Goal: Information Seeking & Learning: Learn about a topic

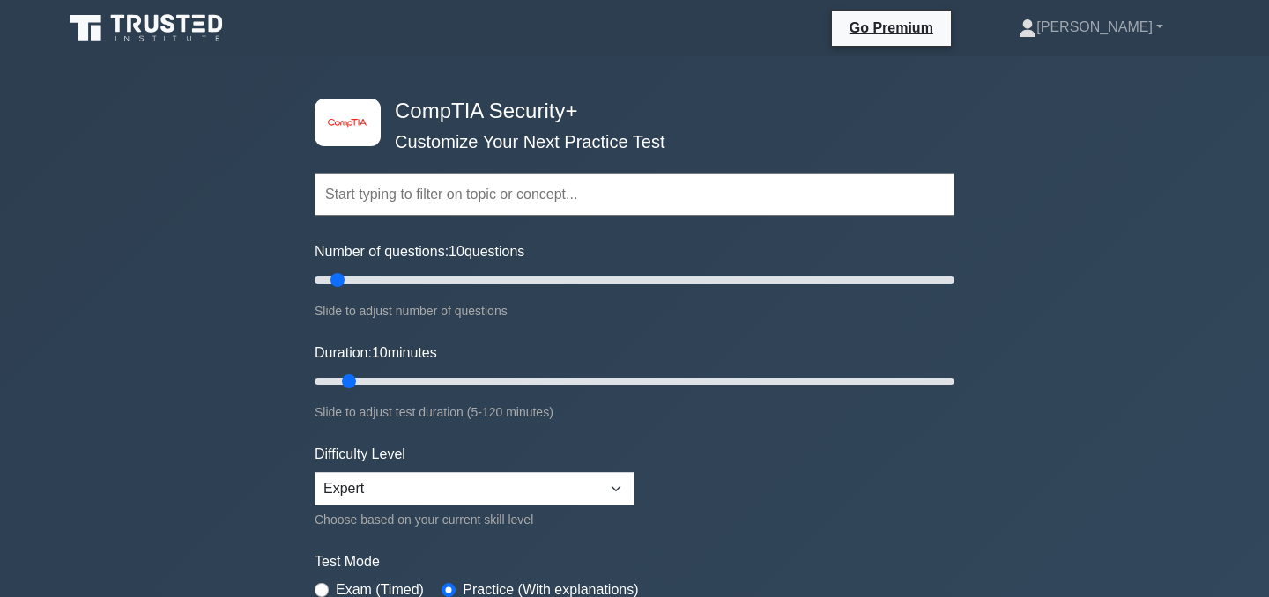
click at [555, 197] on input "text" at bounding box center [635, 195] width 640 height 42
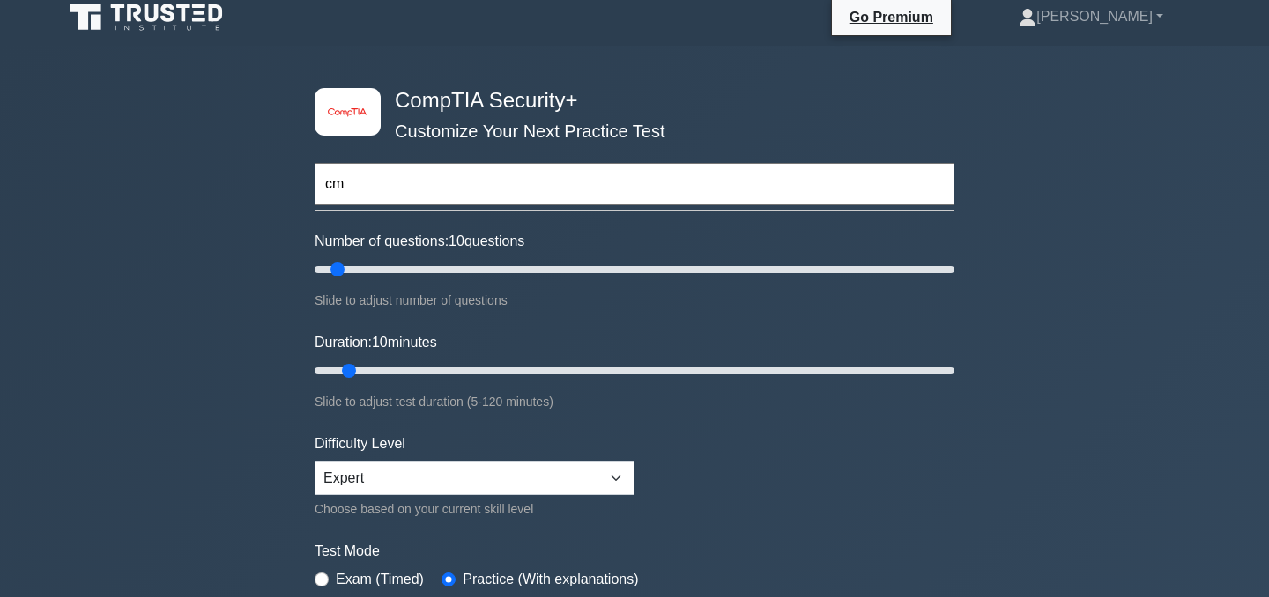
type input "c"
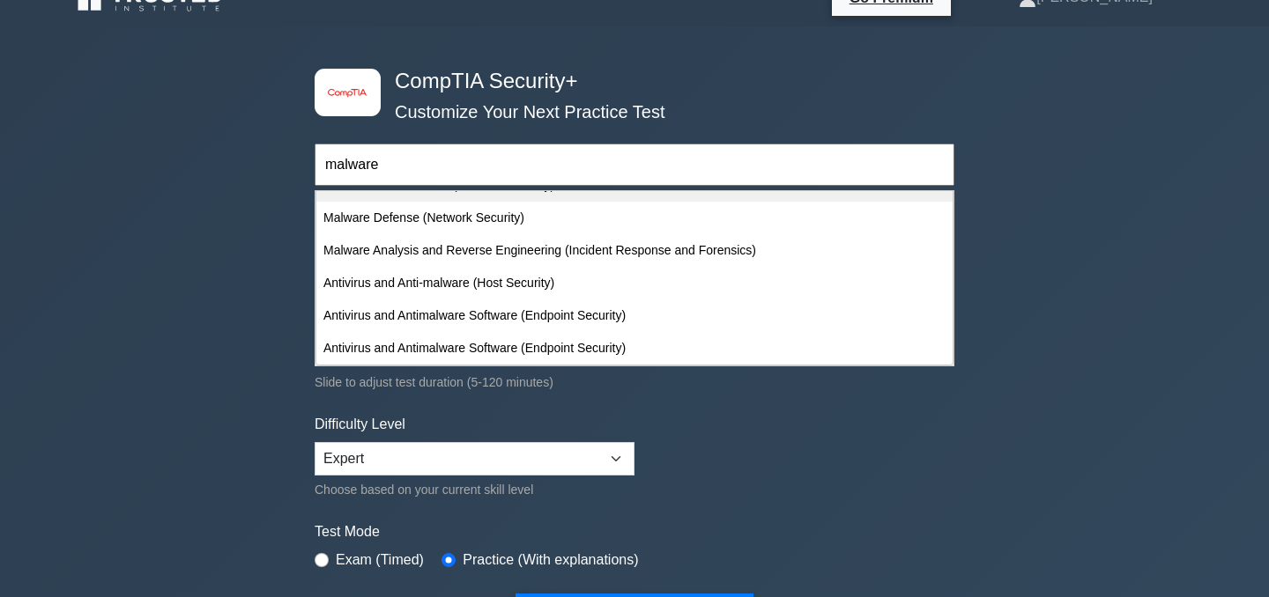
scroll to position [31, 0]
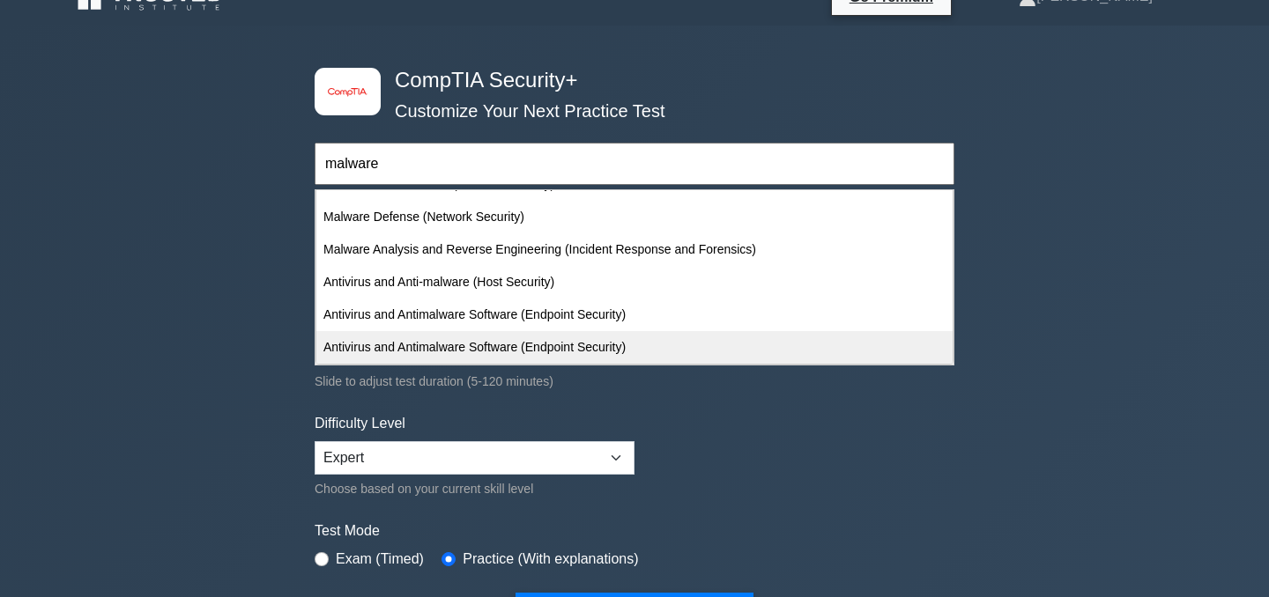
click at [525, 346] on div "Antivirus and Antimalware Software (Endpoint Security)" at bounding box center [634, 347] width 636 height 33
type input "Antivirus and Antimalware Software (Endpoint Security)"
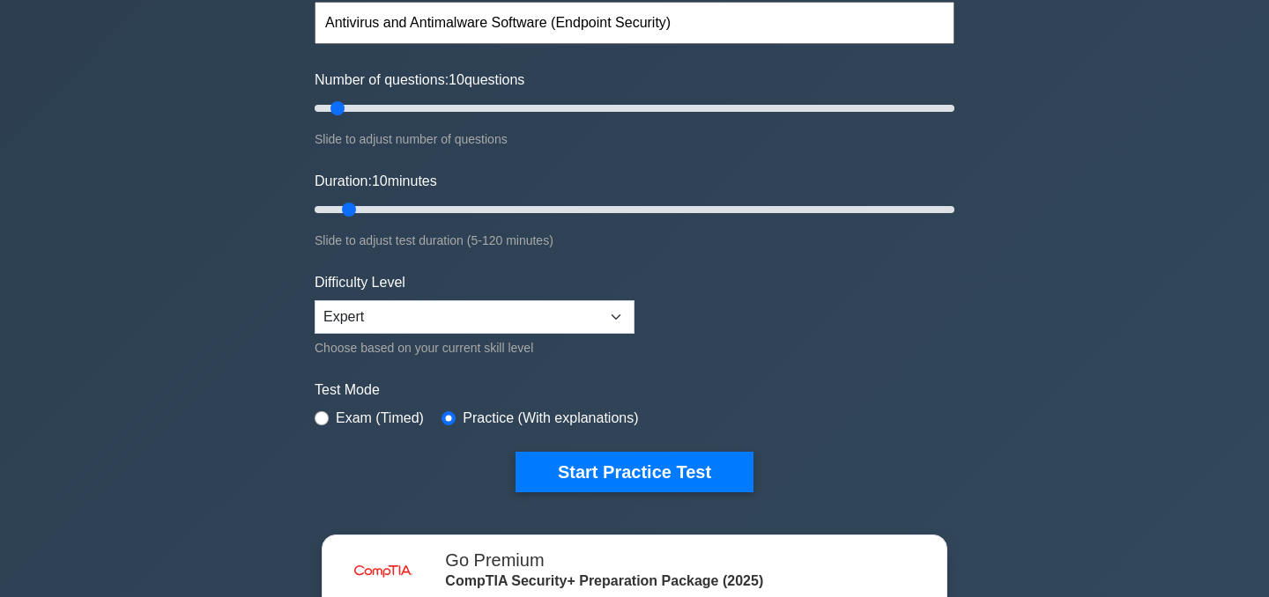
scroll to position [213, 0]
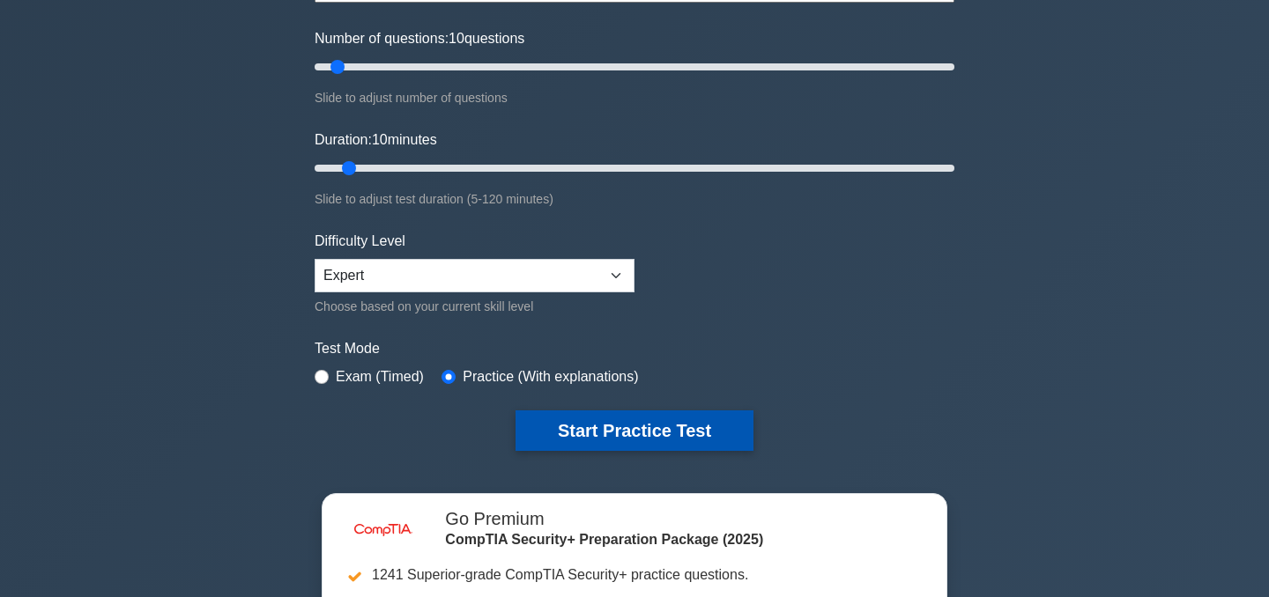
click at [616, 432] on button "Start Practice Test" at bounding box center [635, 431] width 238 height 41
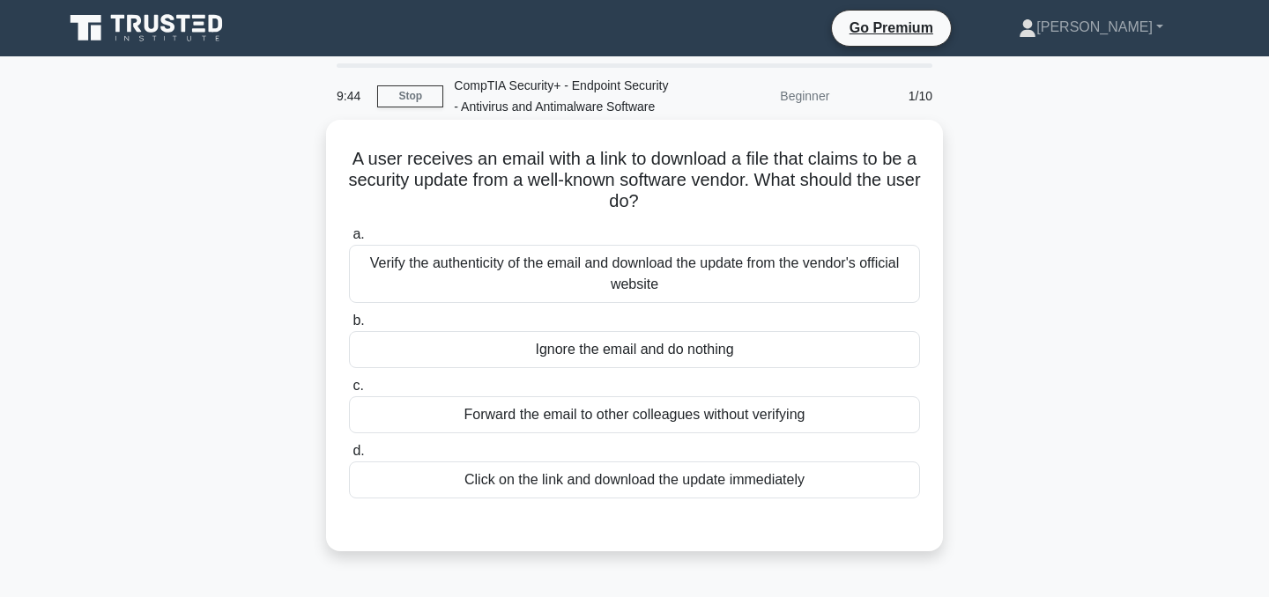
click at [664, 273] on div "Verify the authenticity of the email and download the update from the vendor's …" at bounding box center [634, 274] width 571 height 58
click at [349, 241] on input "a. Verify the authenticity of the email and download the update from the vendor…" at bounding box center [349, 234] width 0 height 11
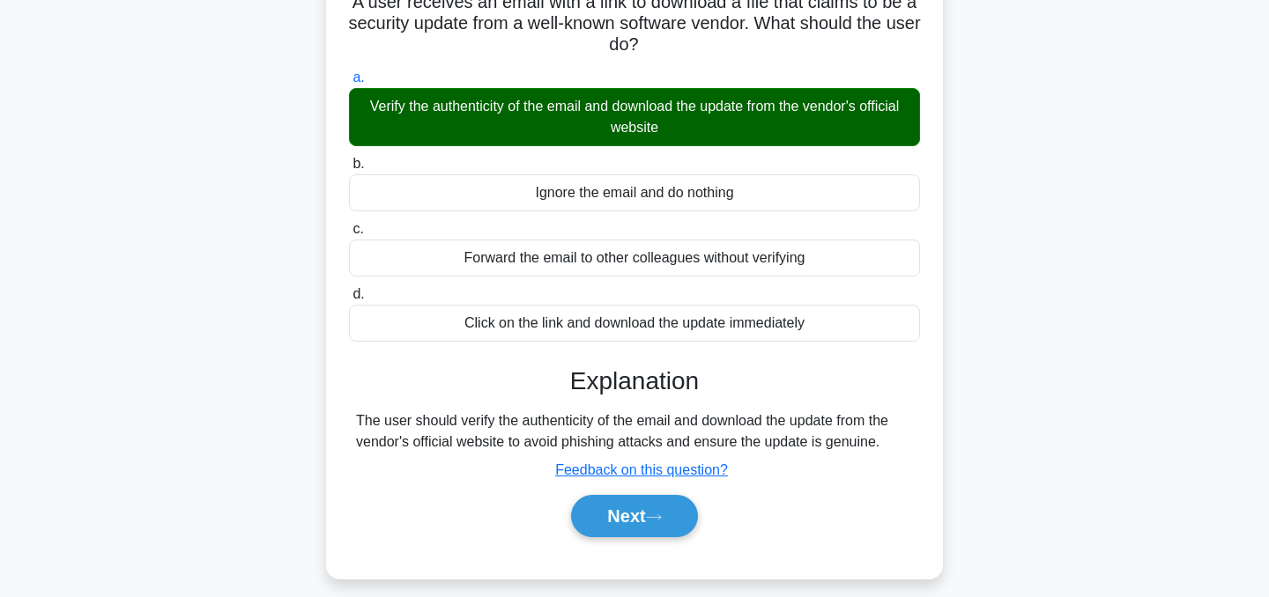
scroll to position [158, 0]
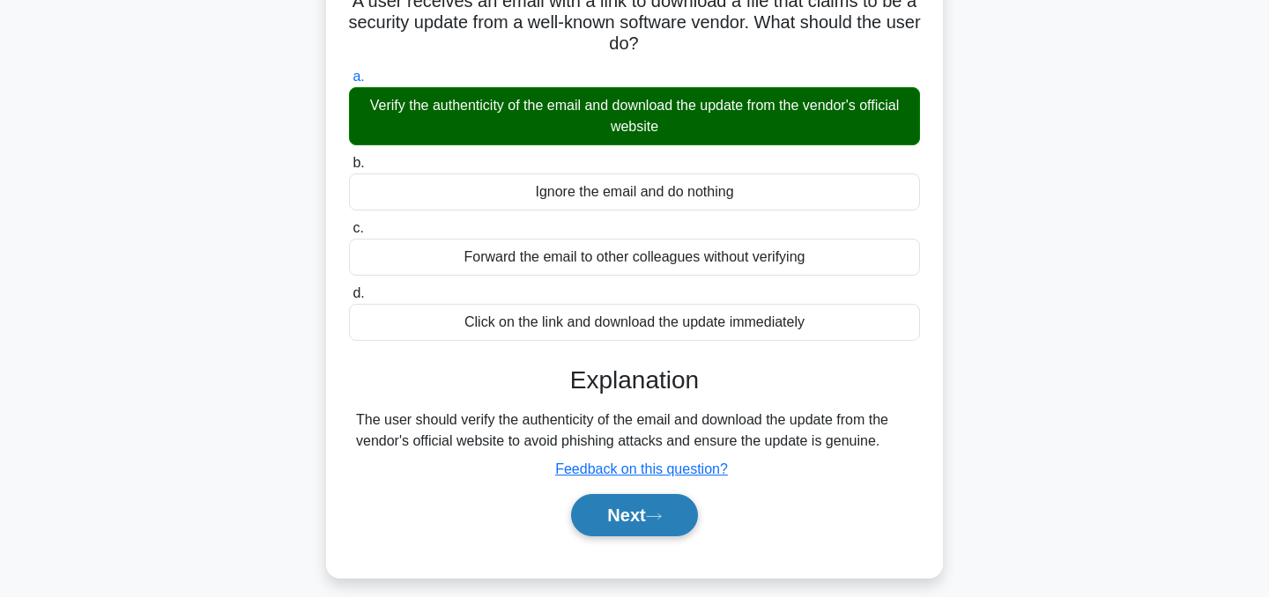
click at [615, 517] on button "Next" at bounding box center [634, 515] width 126 height 42
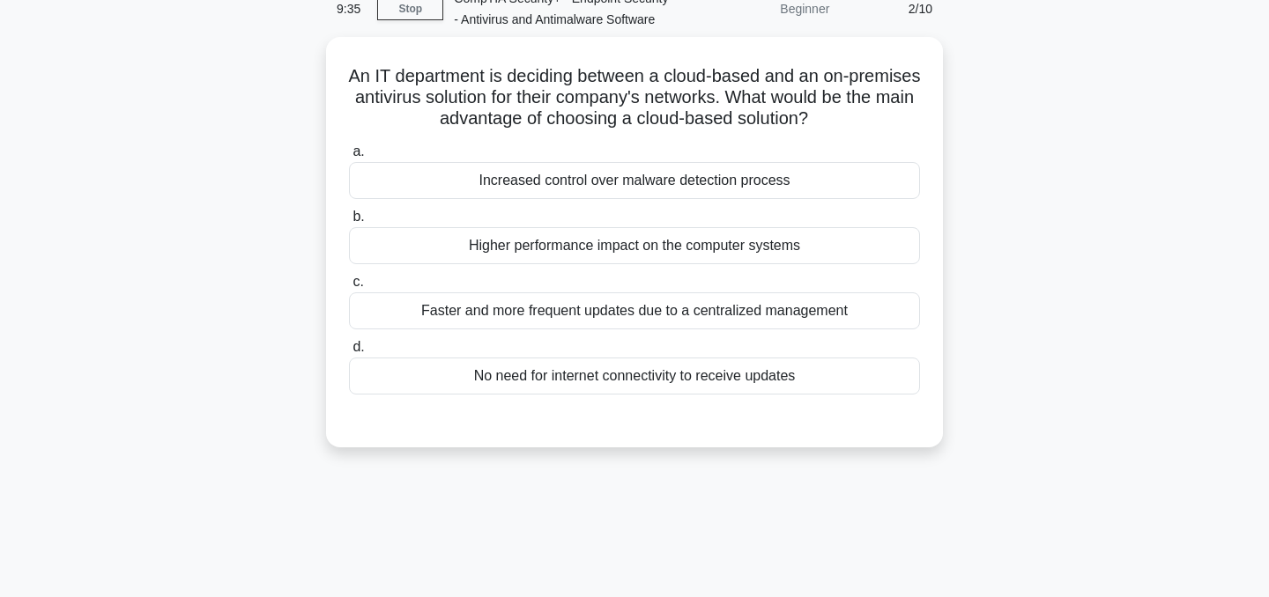
scroll to position [68, 0]
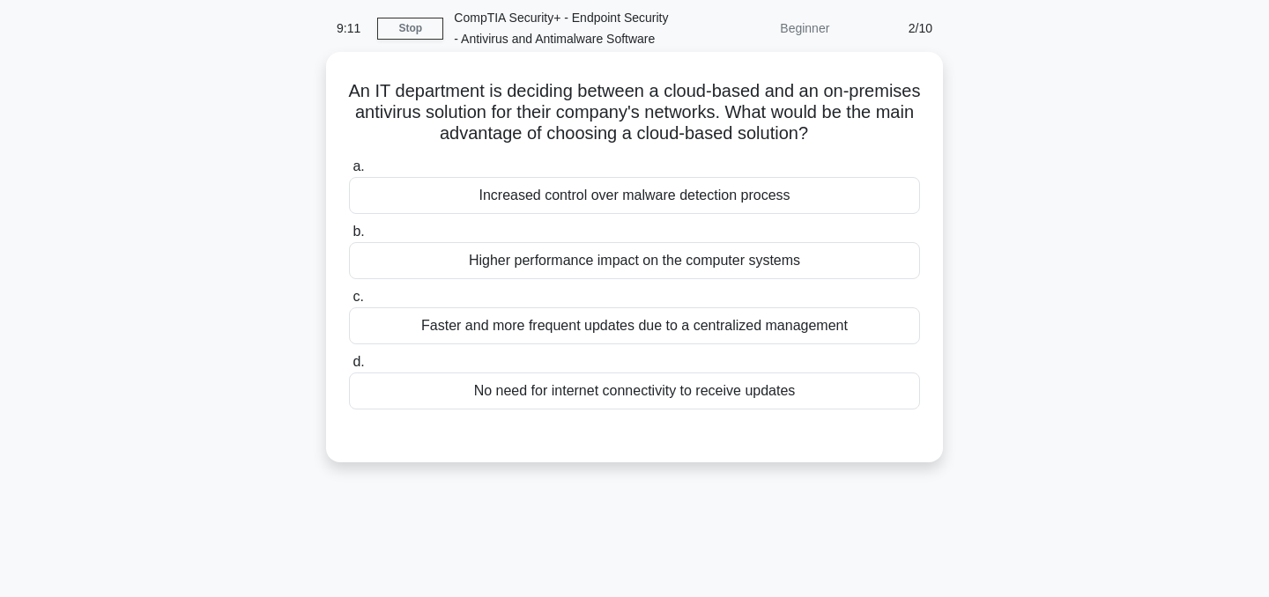
click at [635, 322] on div "Faster and more frequent updates due to a centralized management" at bounding box center [634, 326] width 571 height 37
click at [349, 303] on input "c. Faster and more frequent updates due to a centralized management" at bounding box center [349, 297] width 0 height 11
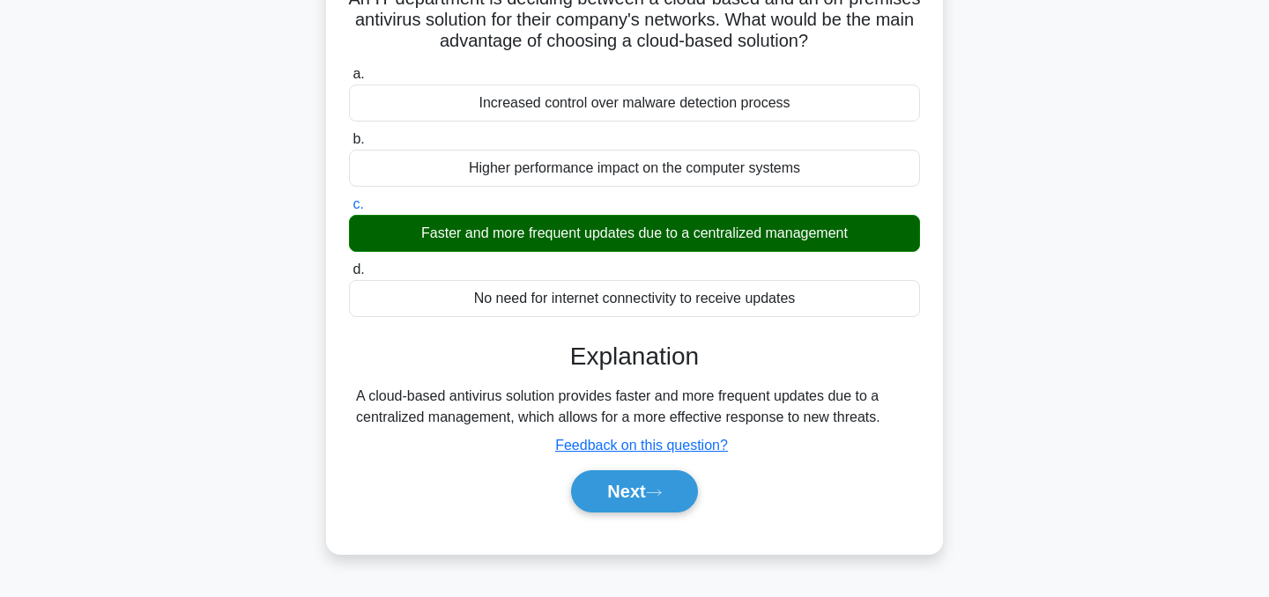
scroll to position [170, 0]
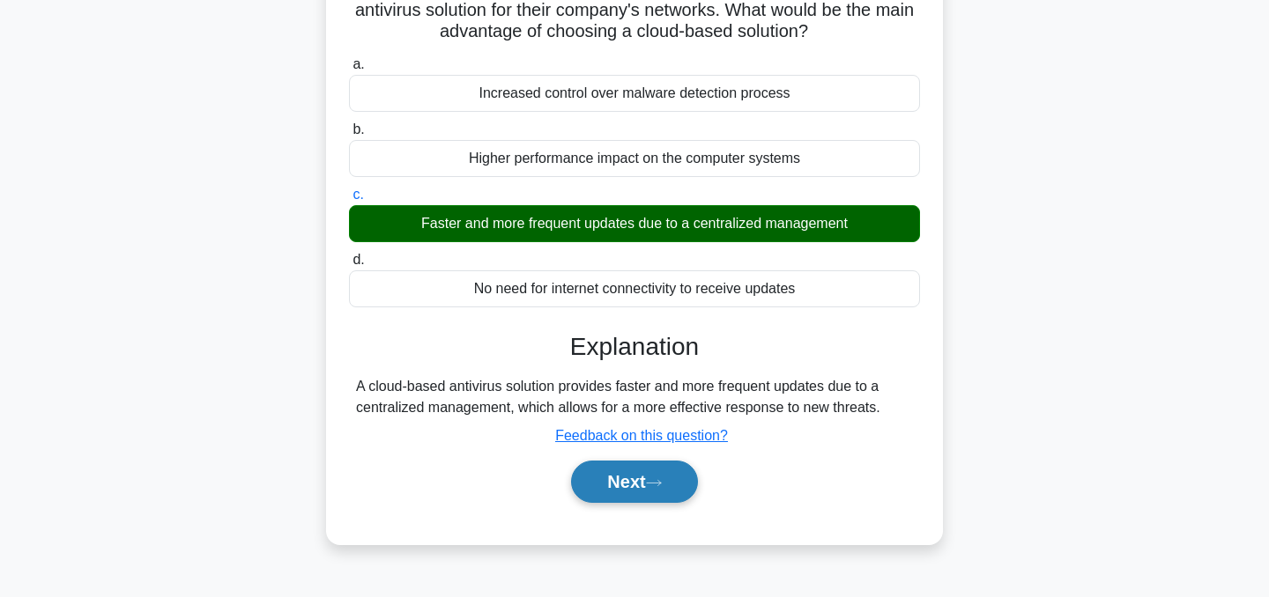
click at [612, 488] on button "Next" at bounding box center [634, 482] width 126 height 42
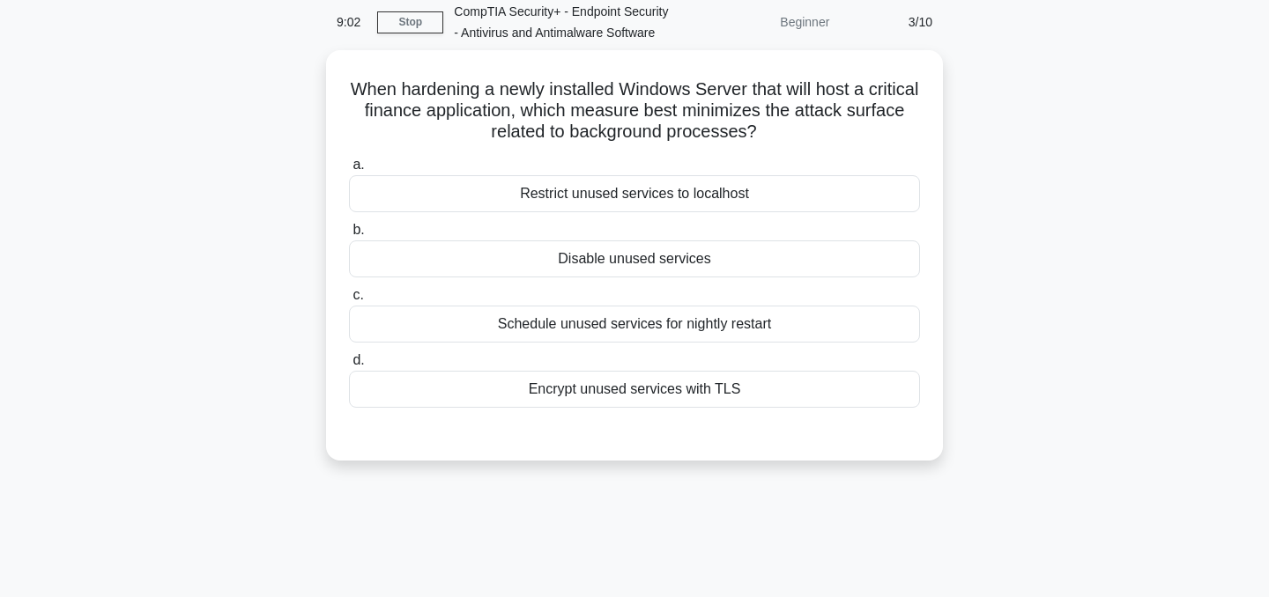
scroll to position [0, 0]
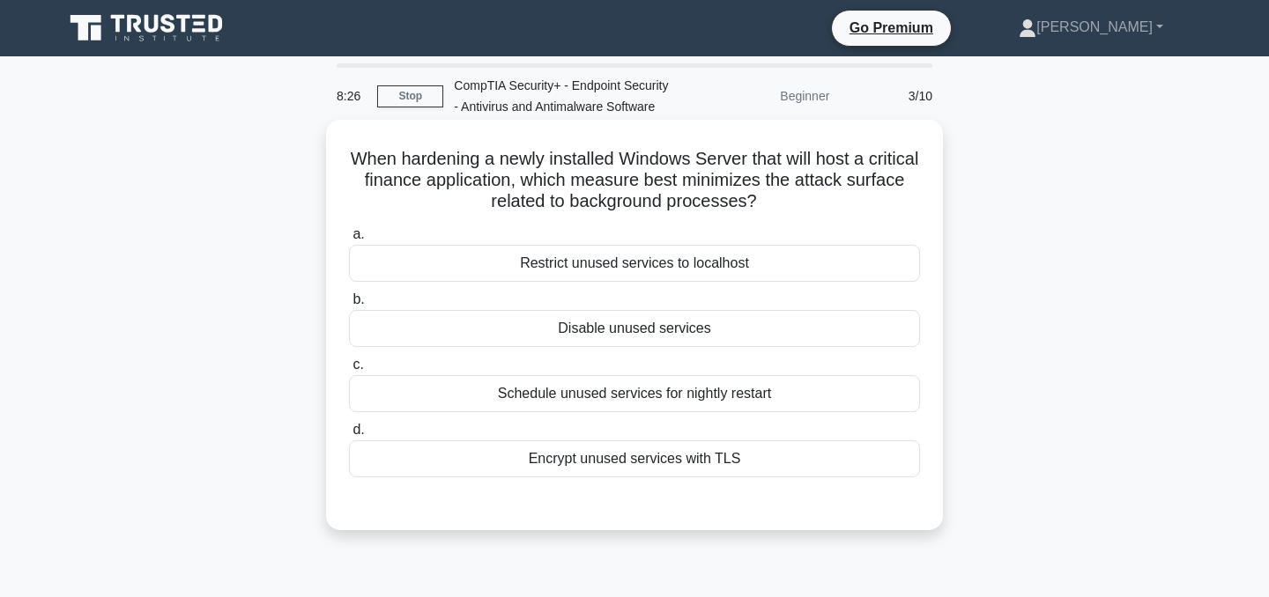
click at [687, 322] on div "Disable unused services" at bounding box center [634, 328] width 571 height 37
click at [349, 306] on input "b. Disable unused services" at bounding box center [349, 299] width 0 height 11
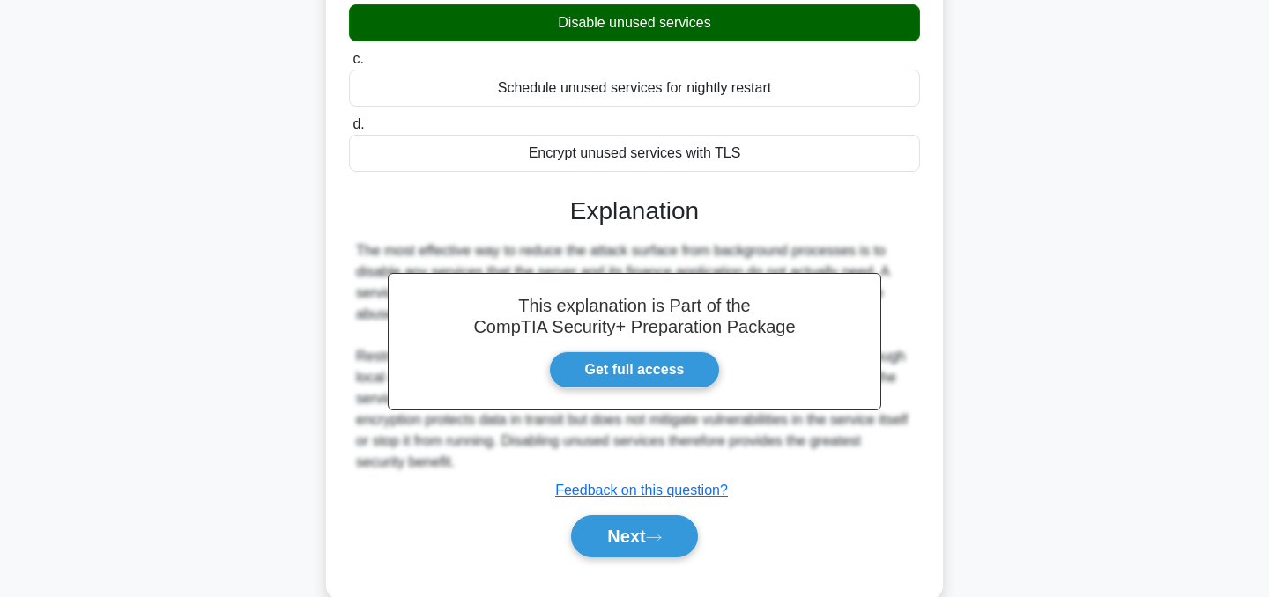
scroll to position [354, 0]
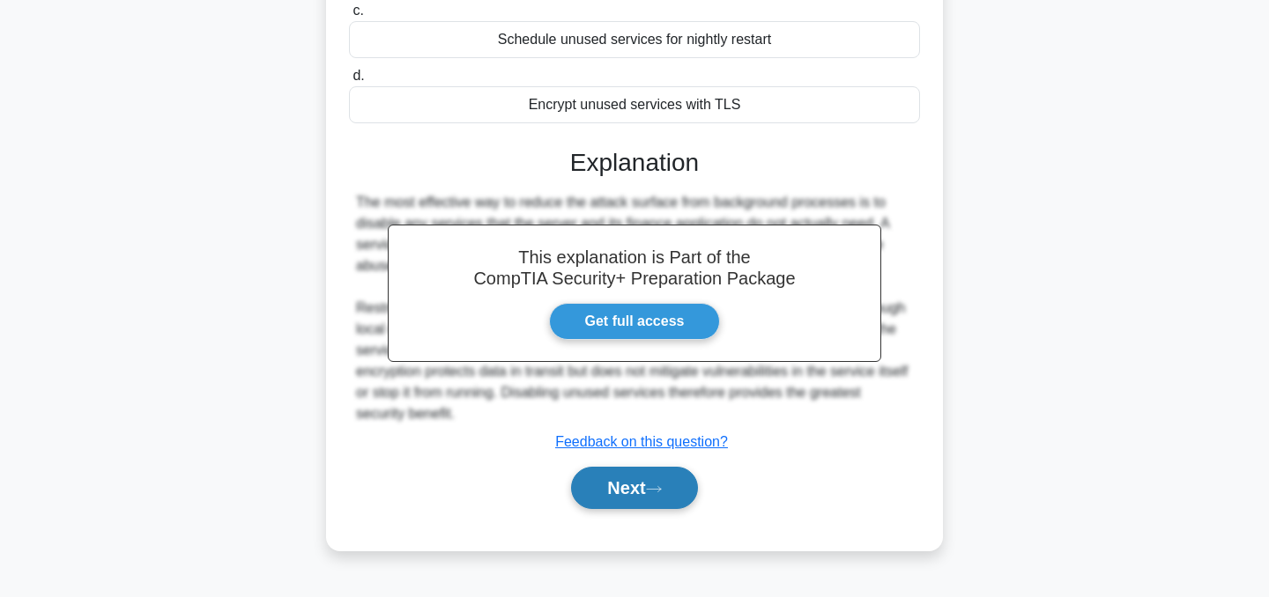
click at [631, 488] on button "Next" at bounding box center [634, 488] width 126 height 42
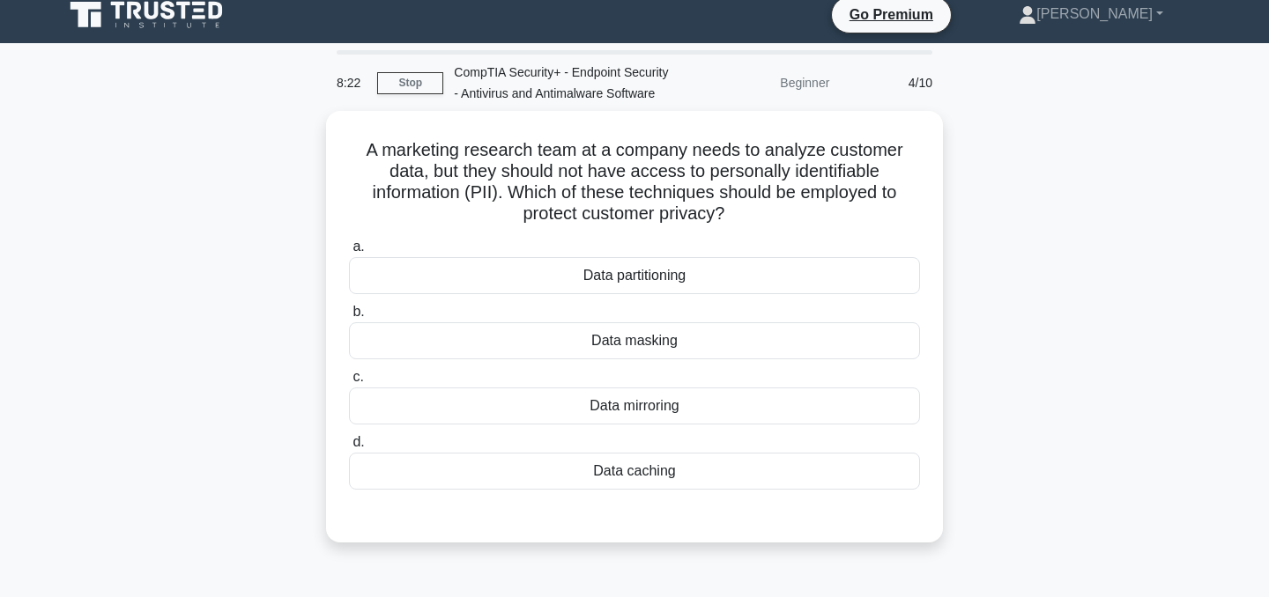
scroll to position [0, 0]
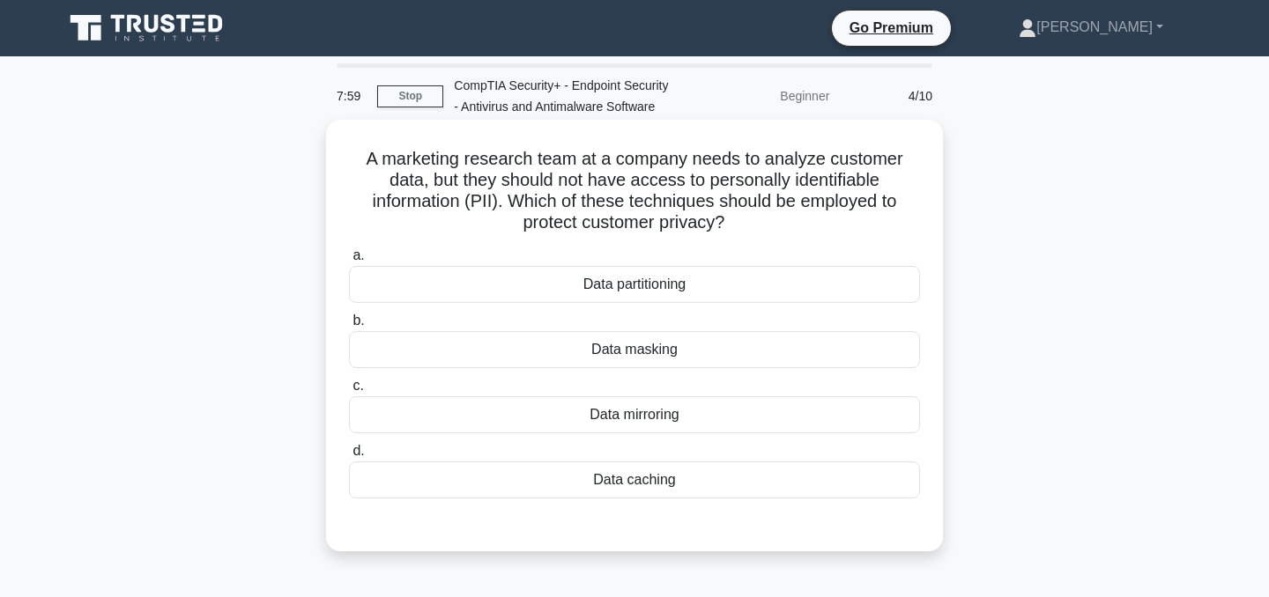
click at [645, 343] on div "Data masking" at bounding box center [634, 349] width 571 height 37
click at [349, 327] on input "b. Data masking" at bounding box center [349, 320] width 0 height 11
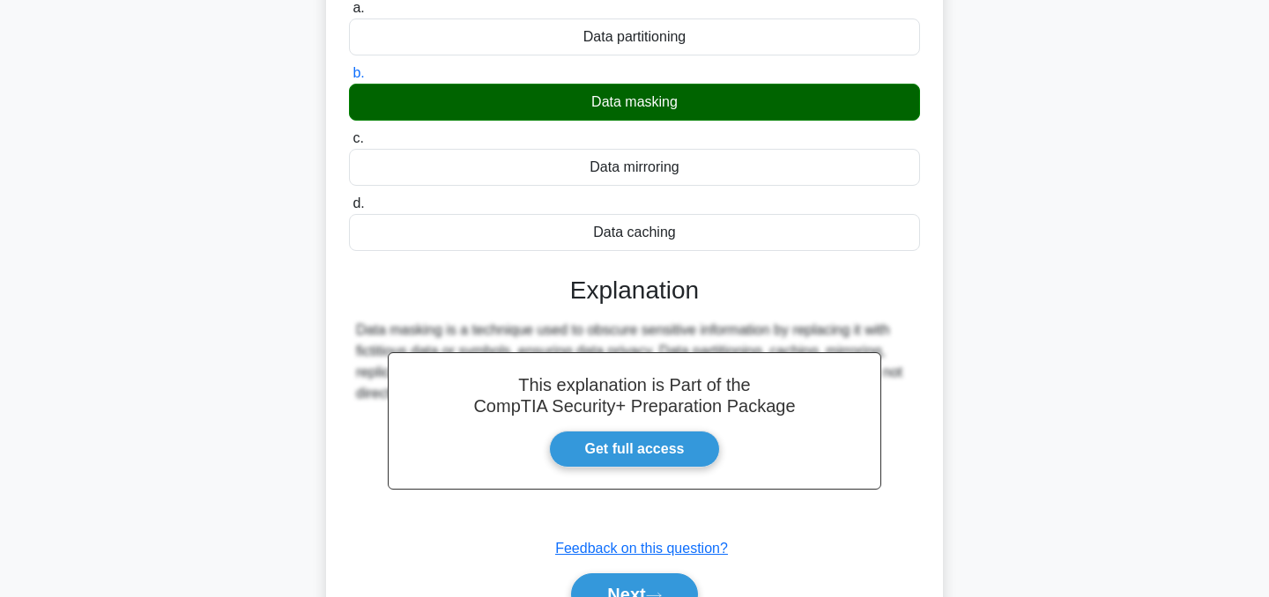
scroll to position [316, 0]
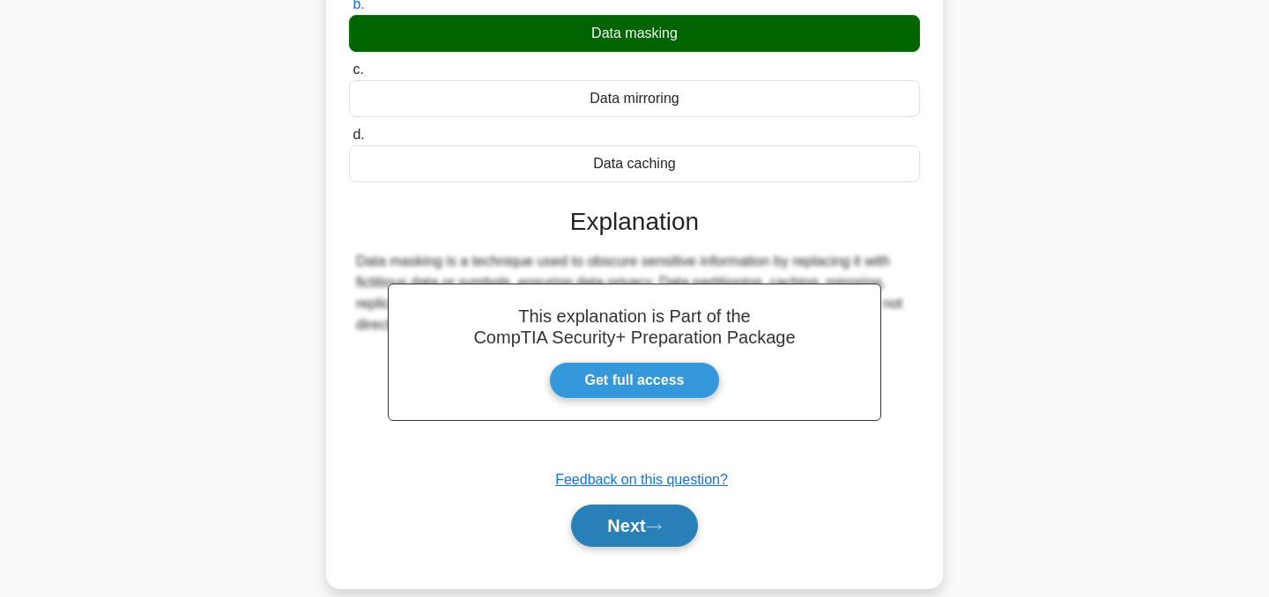
click at [624, 540] on button "Next" at bounding box center [634, 526] width 126 height 42
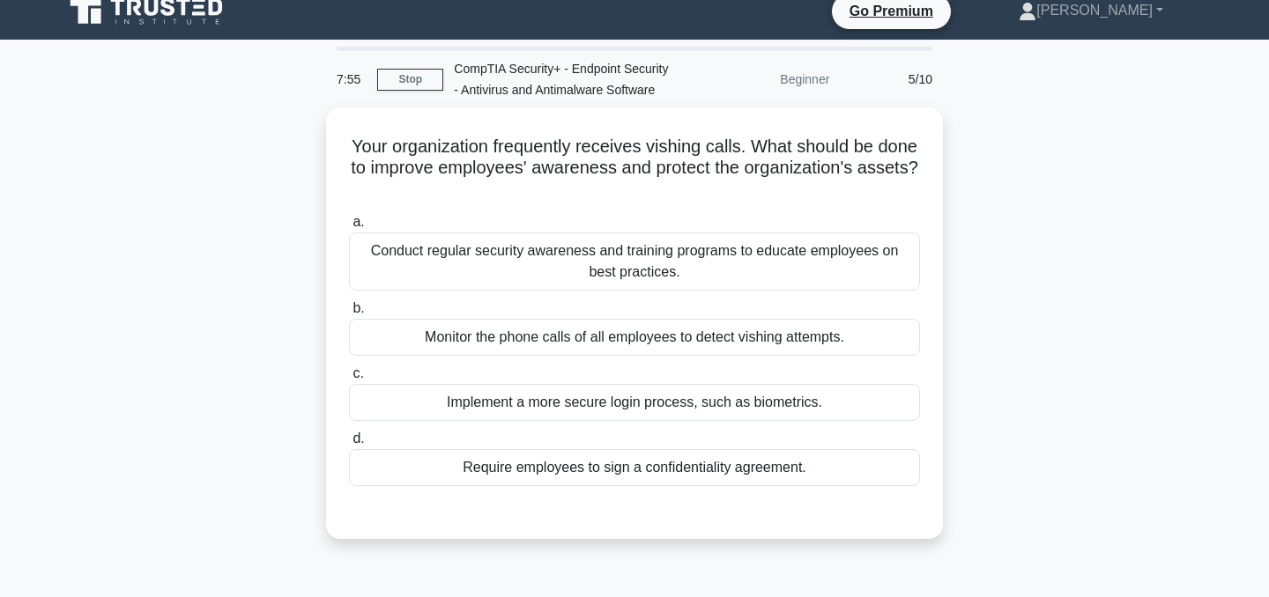
scroll to position [4, 0]
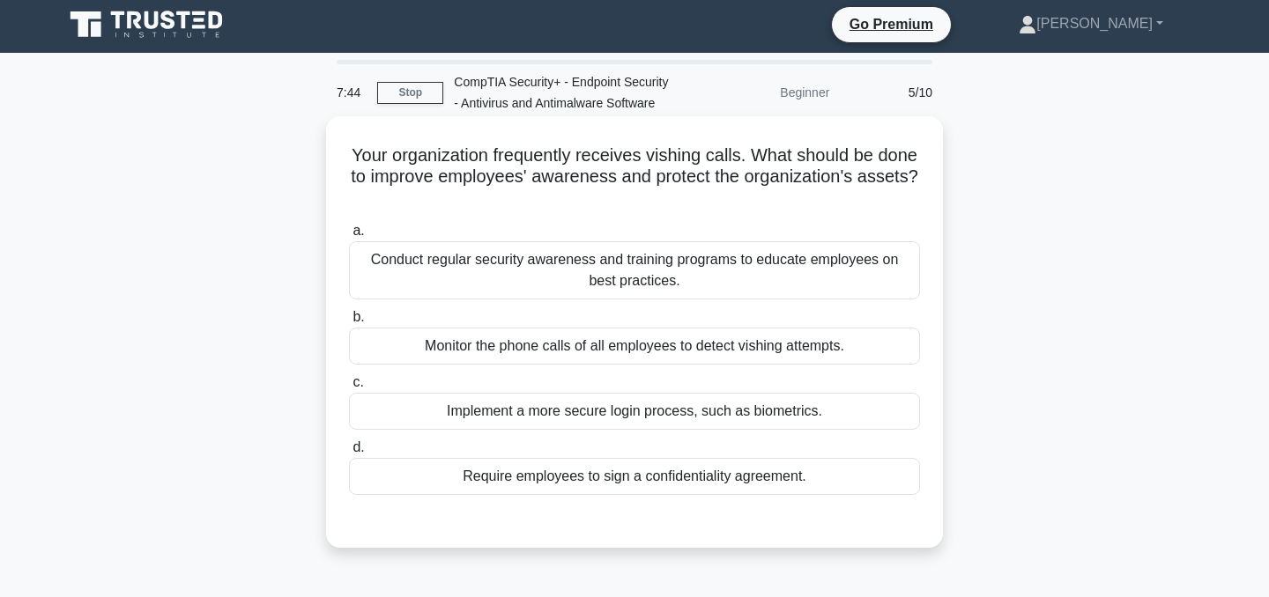
click at [568, 278] on div "Conduct regular security awareness and training programs to educate employees o…" at bounding box center [634, 270] width 571 height 58
click at [349, 237] on input "a. Conduct regular security awareness and training programs to educate employee…" at bounding box center [349, 231] width 0 height 11
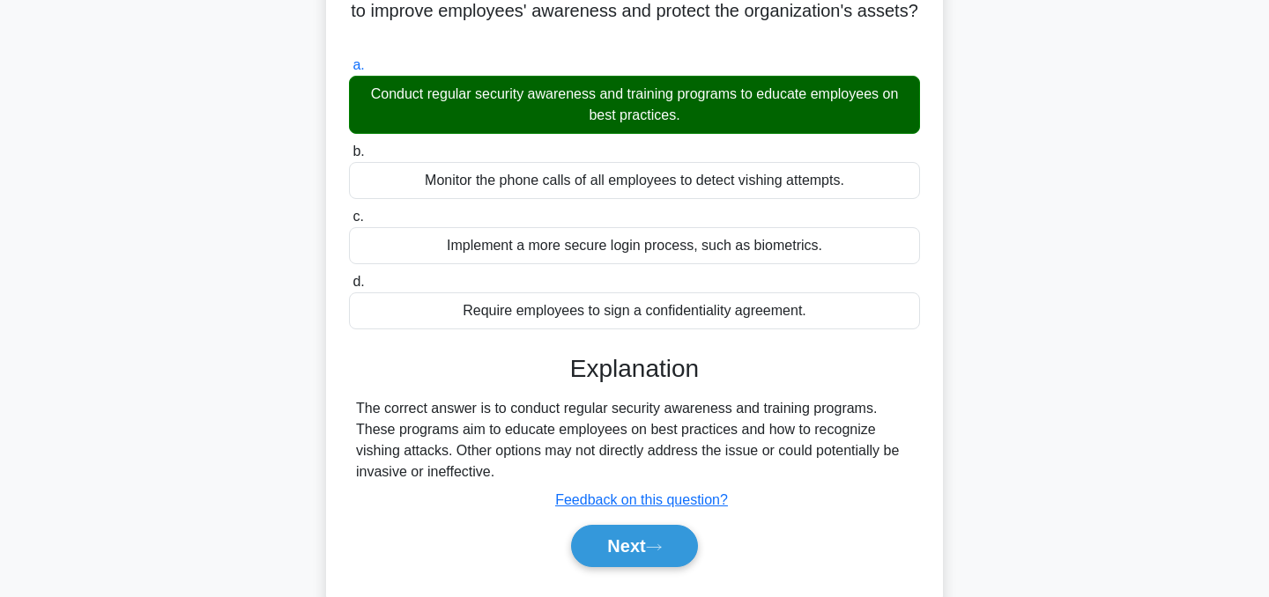
scroll to position [200, 0]
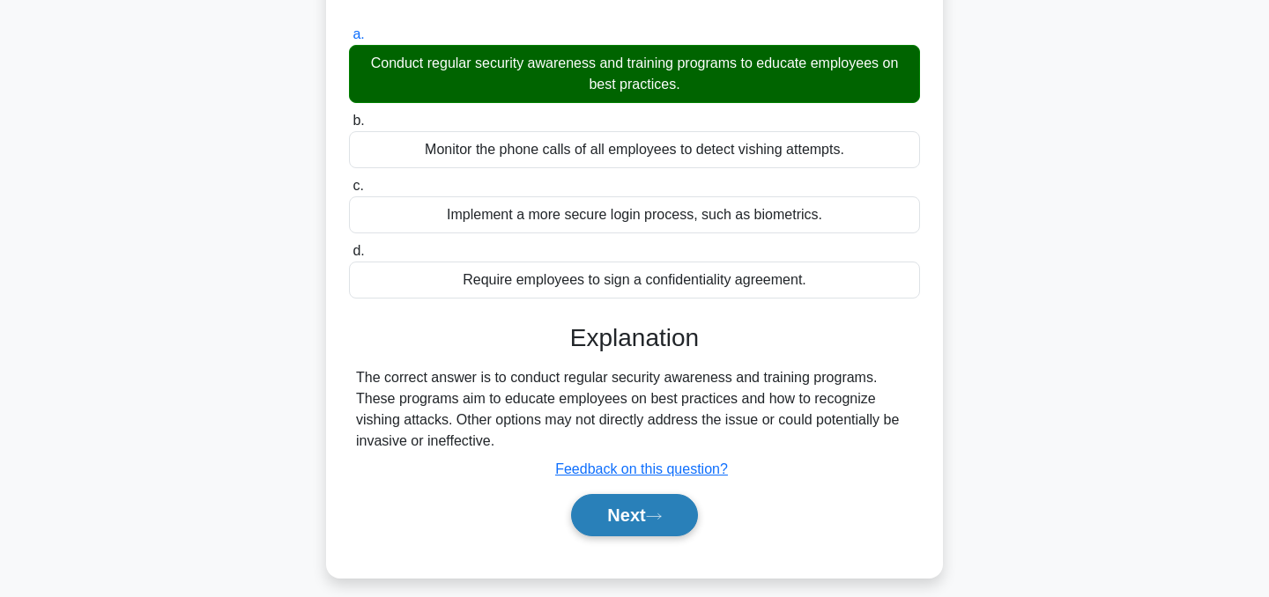
click at [603, 523] on button "Next" at bounding box center [634, 515] width 126 height 42
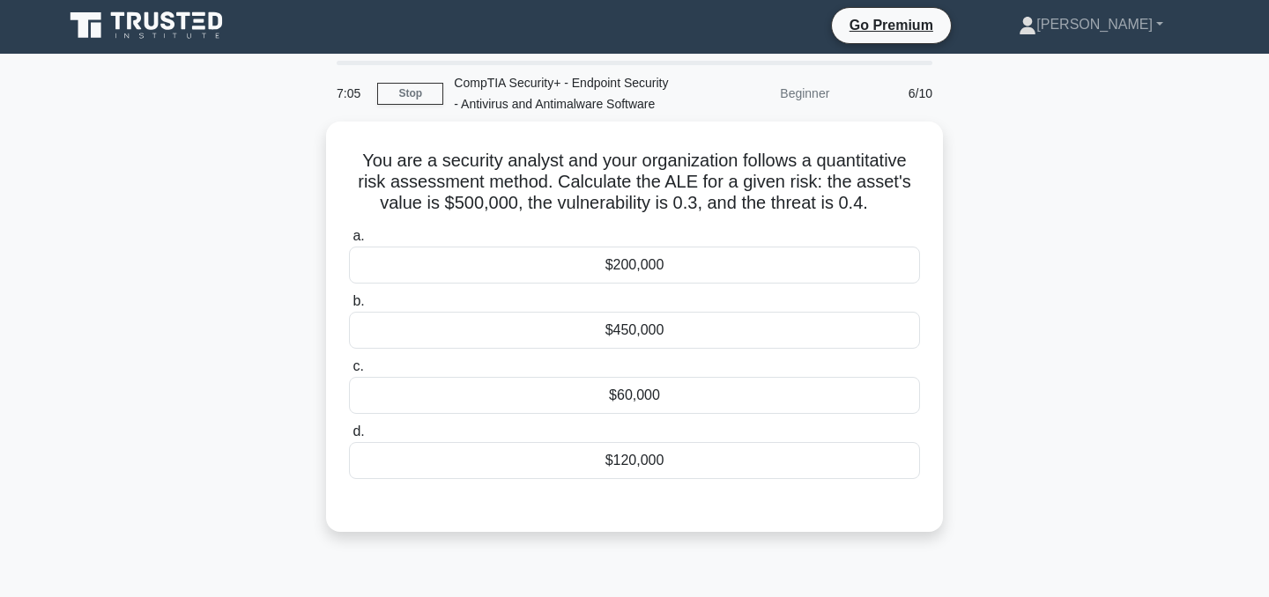
scroll to position [0, 0]
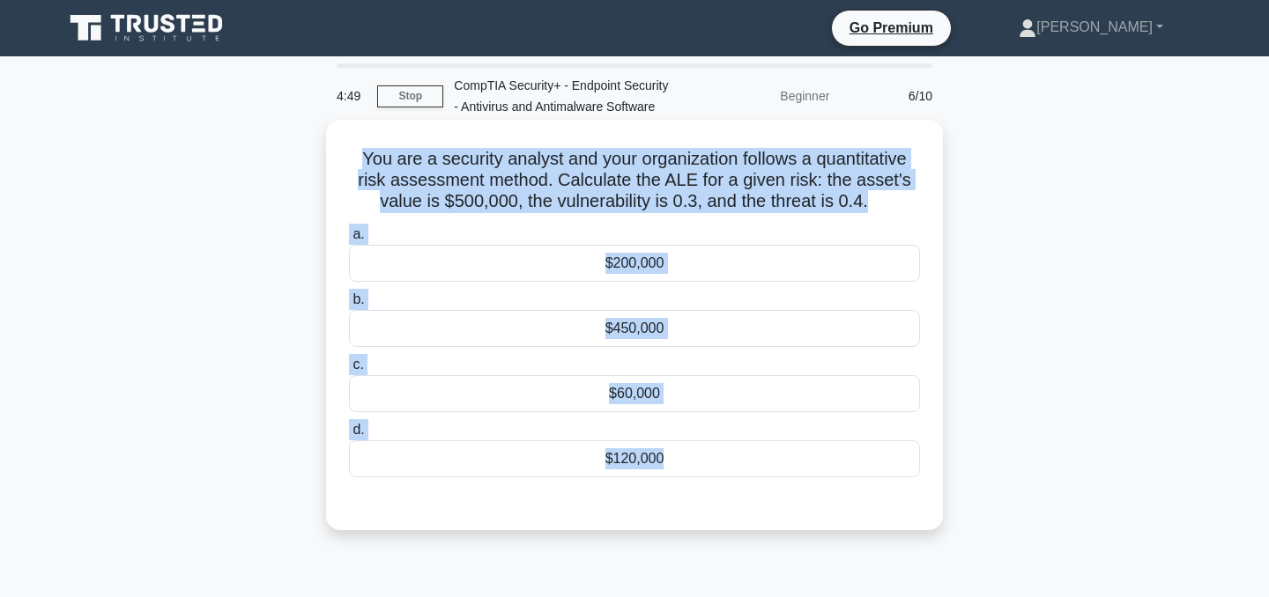
drag, startPoint x: 365, startPoint y: 152, endPoint x: 419, endPoint y: 470, distance: 322.8
click at [422, 480] on div "You are a security analyst and your organization follows a quantitative risk as…" at bounding box center [634, 325] width 603 height 397
copy div "You are a security analyst and your organization follows a quantitative risk as…"
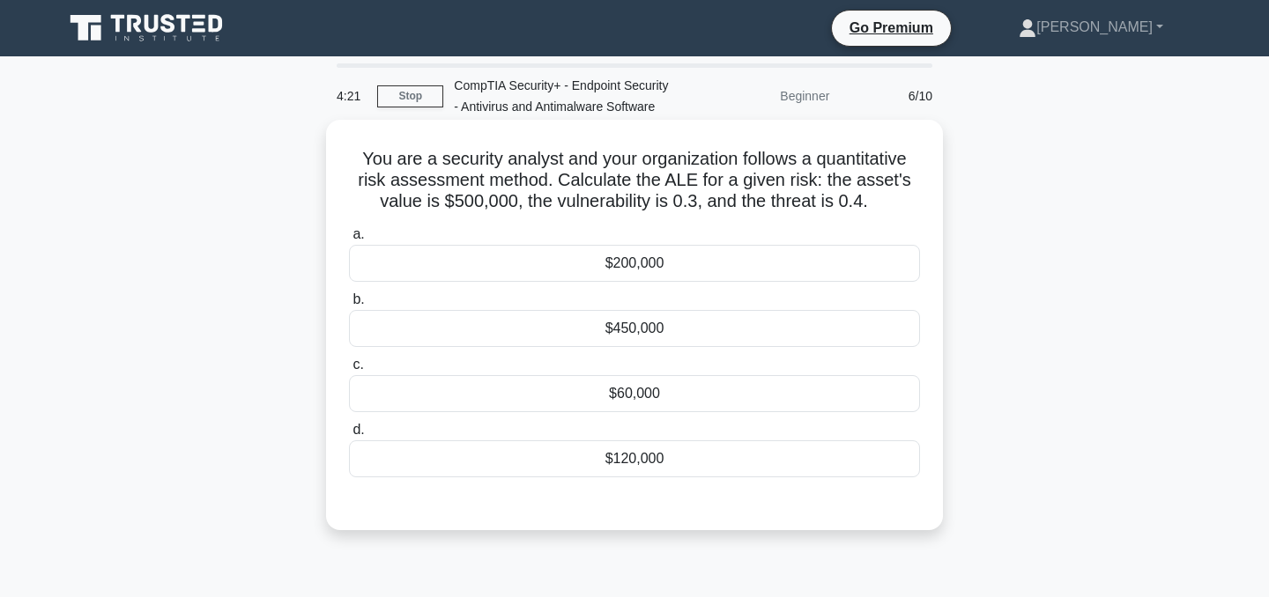
click at [763, 334] on div "$450,000" at bounding box center [634, 328] width 571 height 37
click at [349, 306] on input "b. $450,000" at bounding box center [349, 299] width 0 height 11
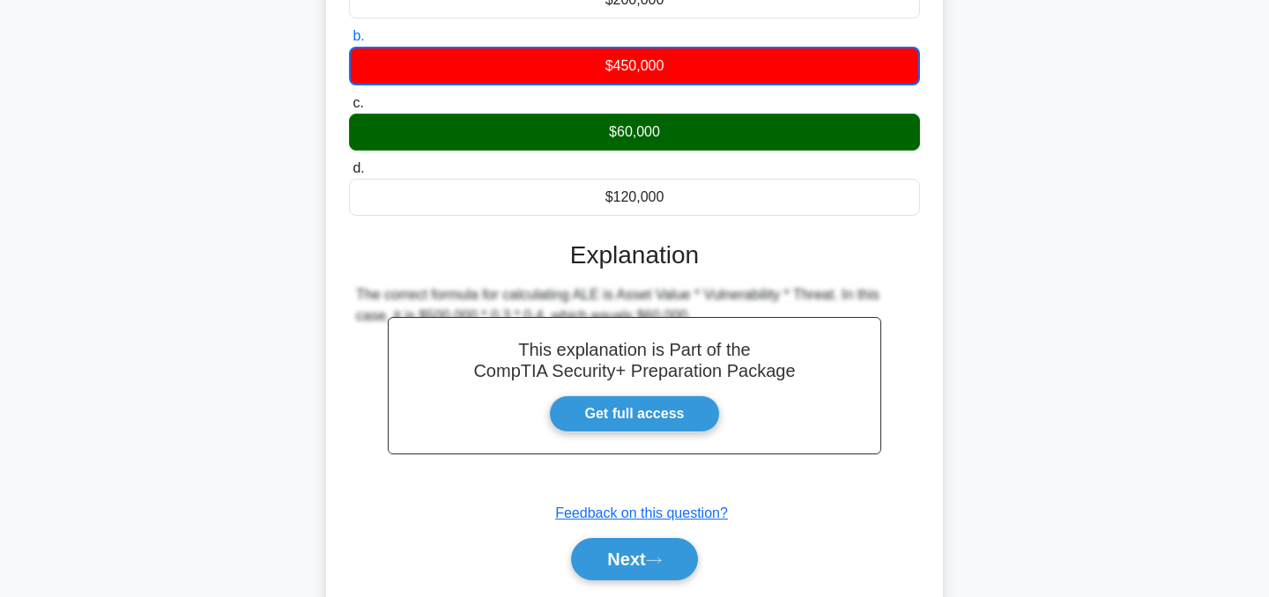
scroll to position [289, 0]
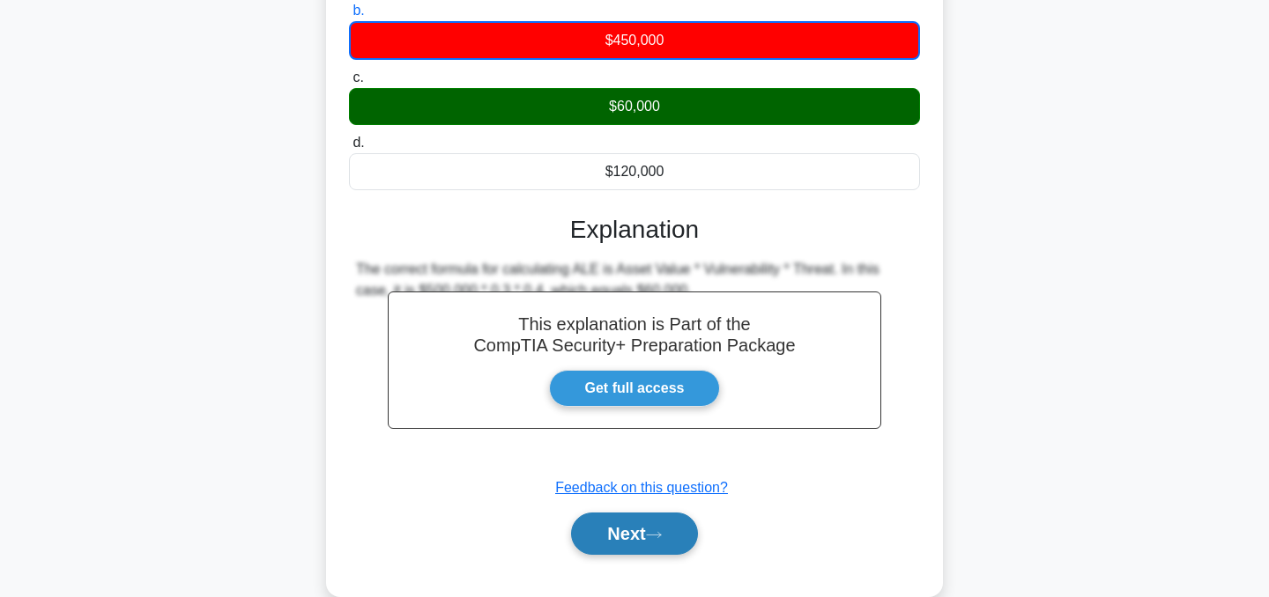
click at [626, 534] on button "Next" at bounding box center [634, 534] width 126 height 42
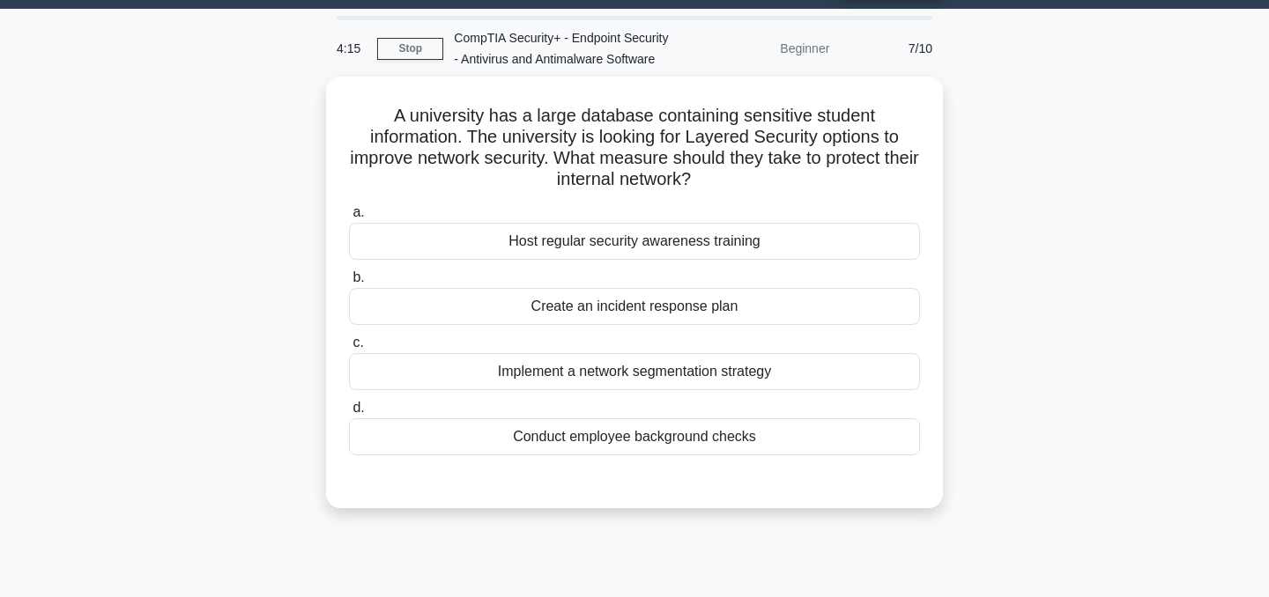
scroll to position [0, 0]
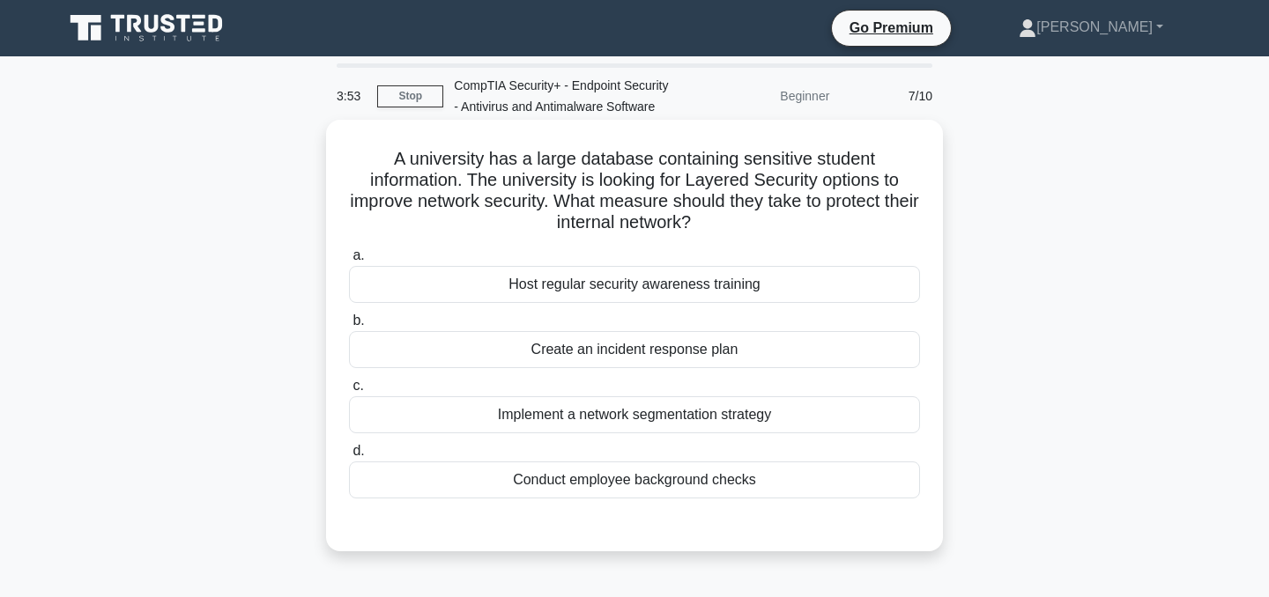
click at [616, 412] on div "Implement a network segmentation strategy" at bounding box center [634, 415] width 571 height 37
click at [349, 392] on input "c. Implement a network segmentation strategy" at bounding box center [349, 386] width 0 height 11
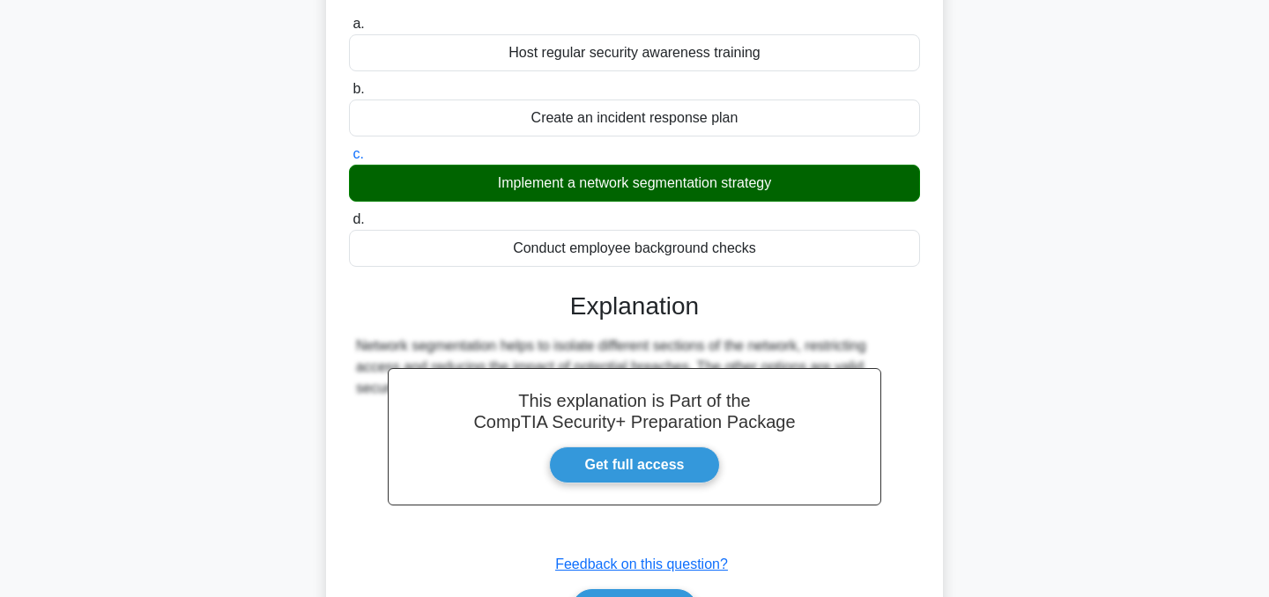
scroll to position [354, 0]
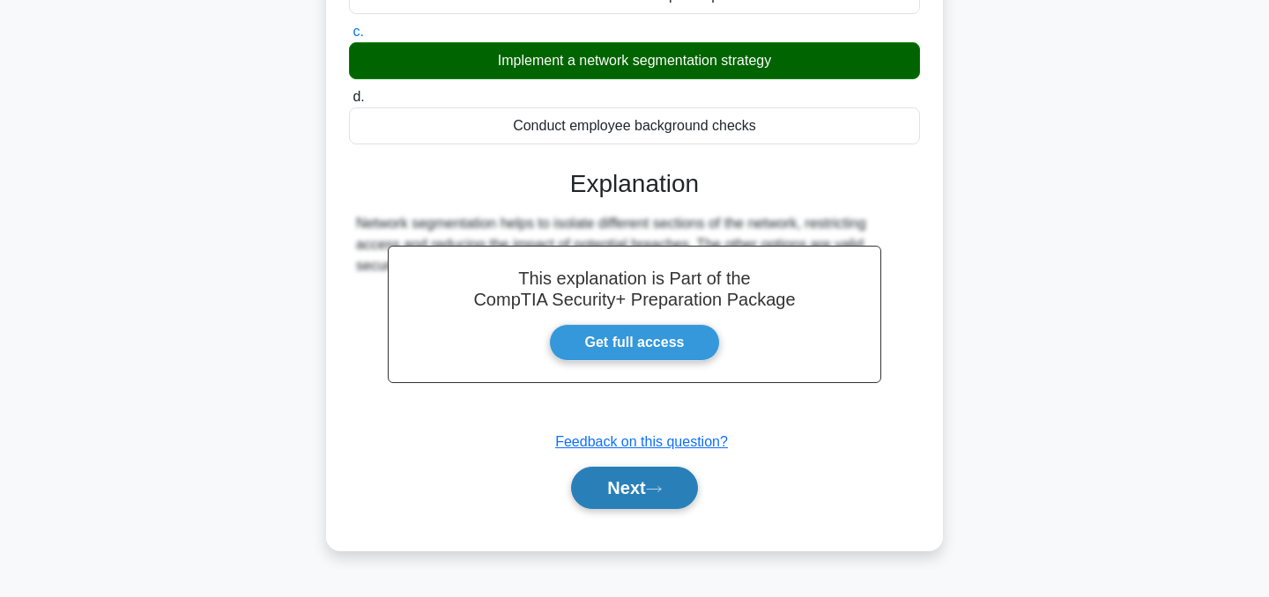
click at [631, 505] on button "Next" at bounding box center [634, 488] width 126 height 42
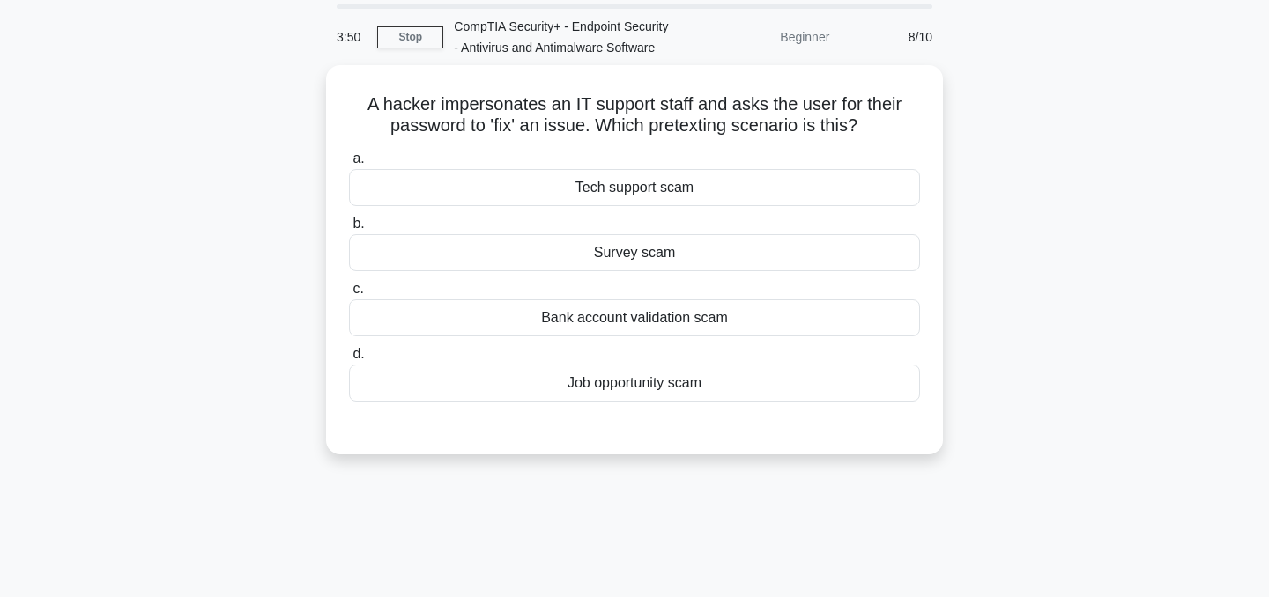
scroll to position [0, 0]
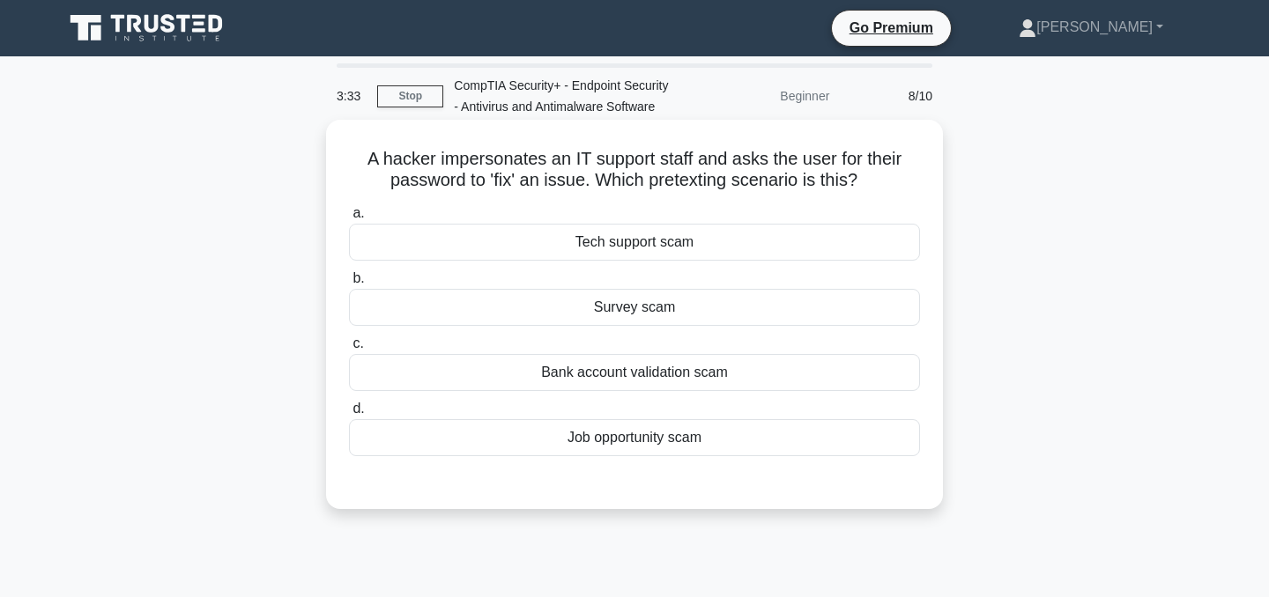
click at [644, 248] on div "Tech support scam" at bounding box center [634, 242] width 571 height 37
click at [349, 219] on input "a. Tech support scam" at bounding box center [349, 213] width 0 height 11
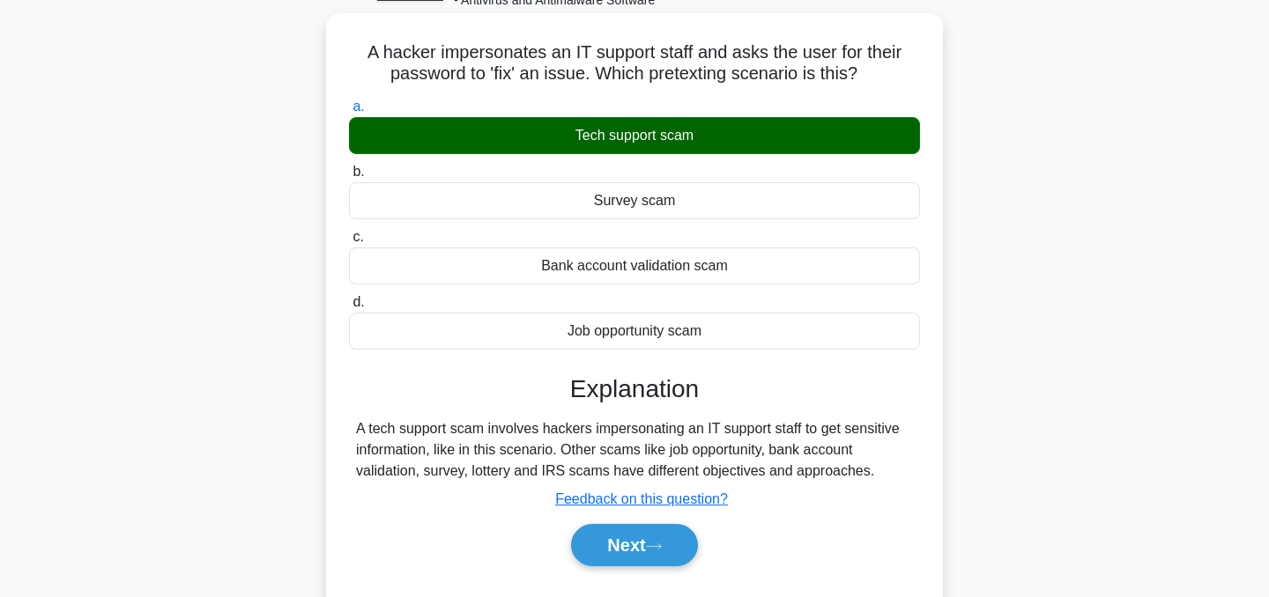
scroll to position [118, 0]
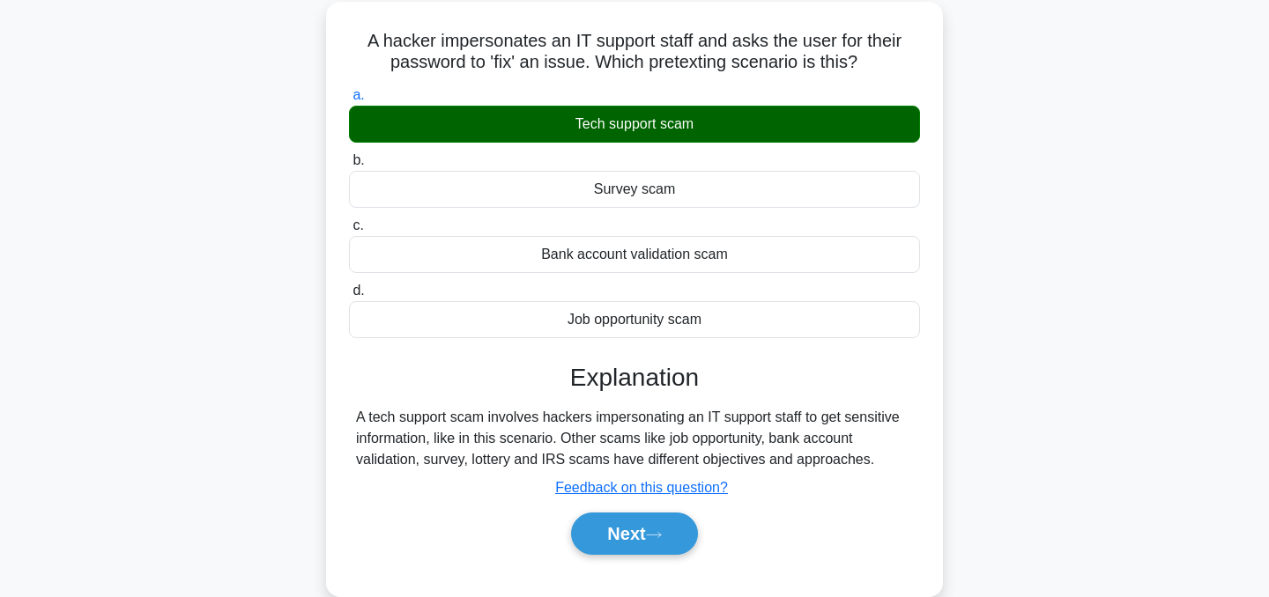
click at [635, 557] on div "Next" at bounding box center [634, 534] width 571 height 56
click at [649, 536] on button "Next" at bounding box center [634, 534] width 126 height 42
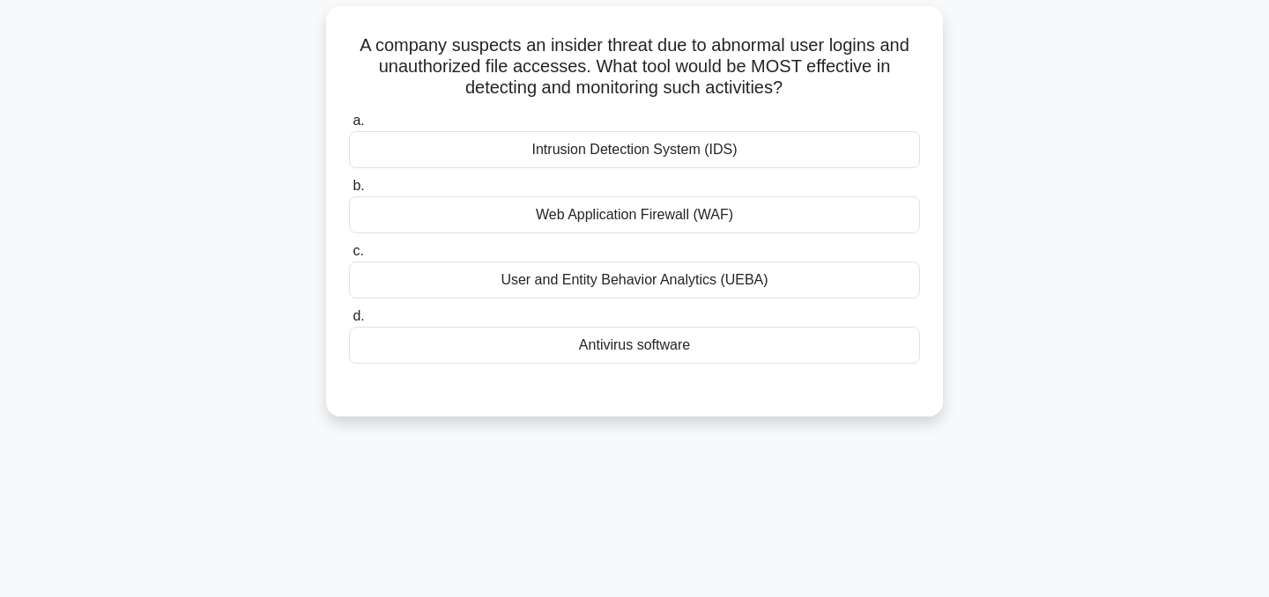
scroll to position [0, 0]
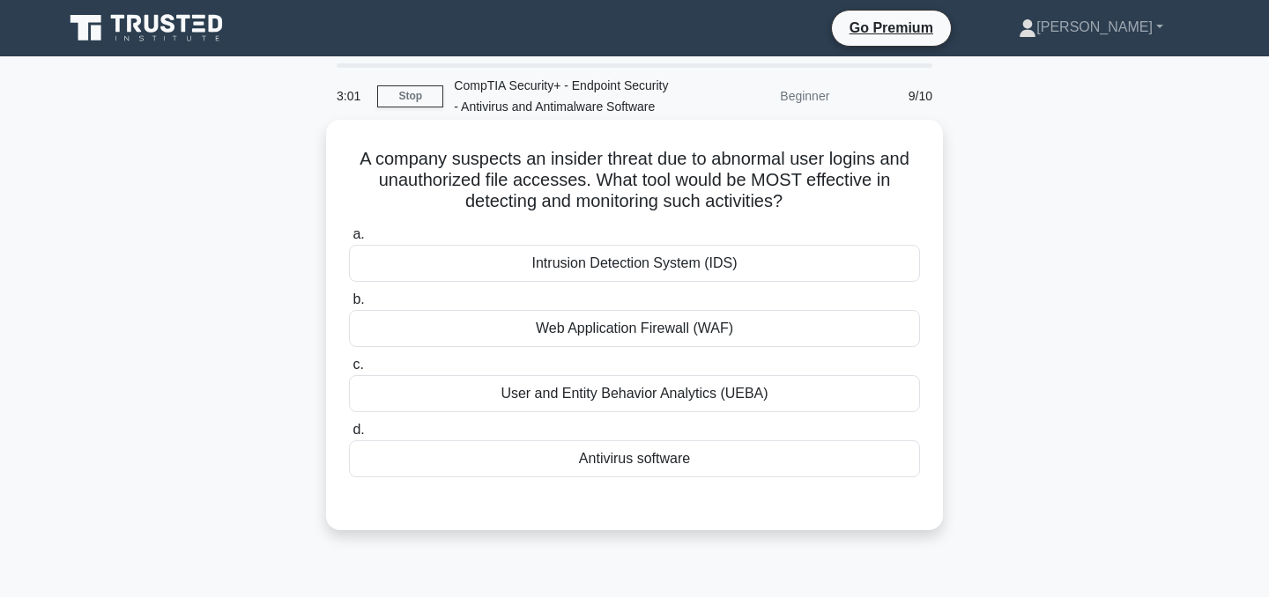
click at [632, 402] on div "User and Entity Behavior Analytics (UEBA)" at bounding box center [634, 393] width 571 height 37
click at [349, 371] on input "c. User and Entity Behavior Analytics (UEBA)" at bounding box center [349, 365] width 0 height 11
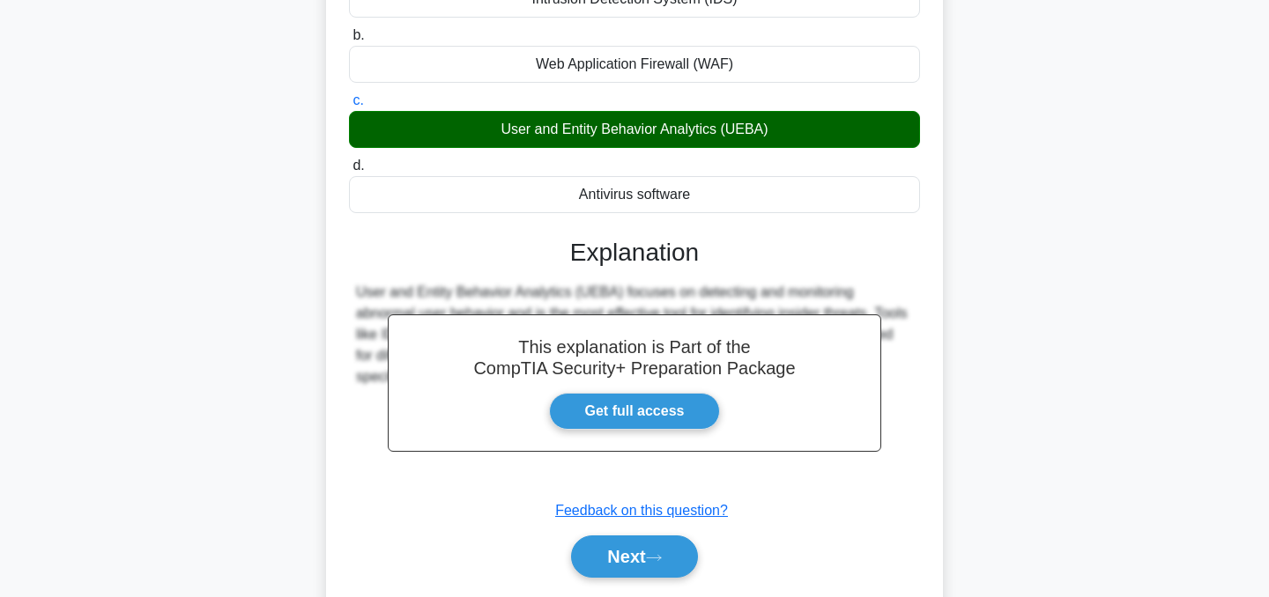
scroll to position [283, 0]
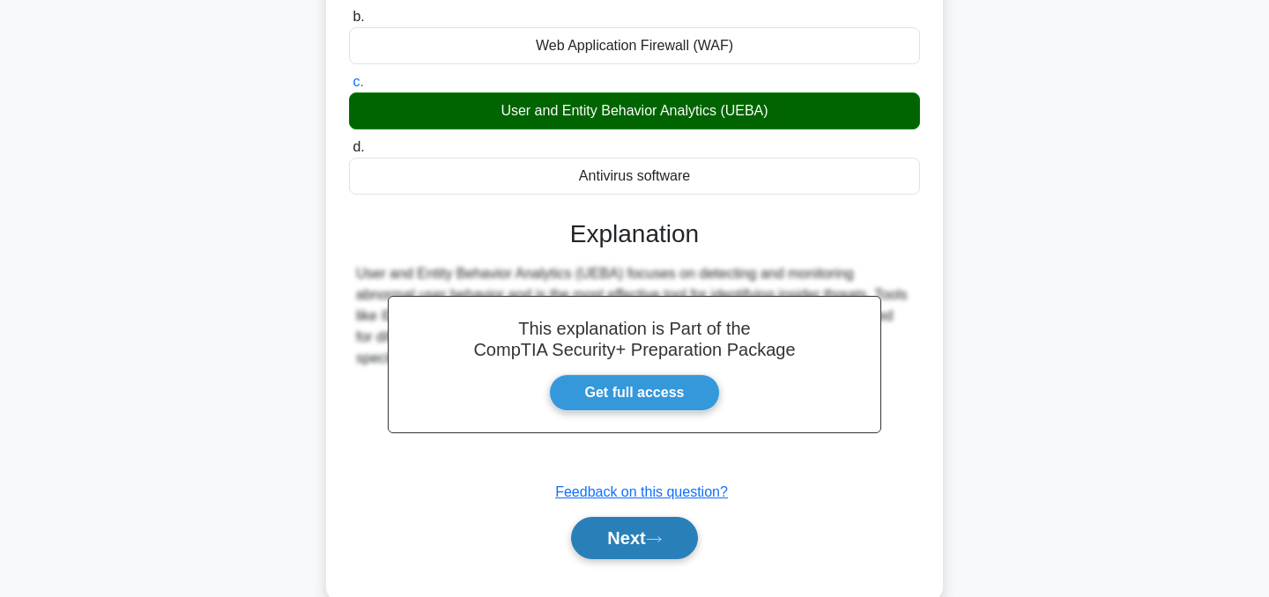
click at [633, 545] on button "Next" at bounding box center [634, 538] width 126 height 42
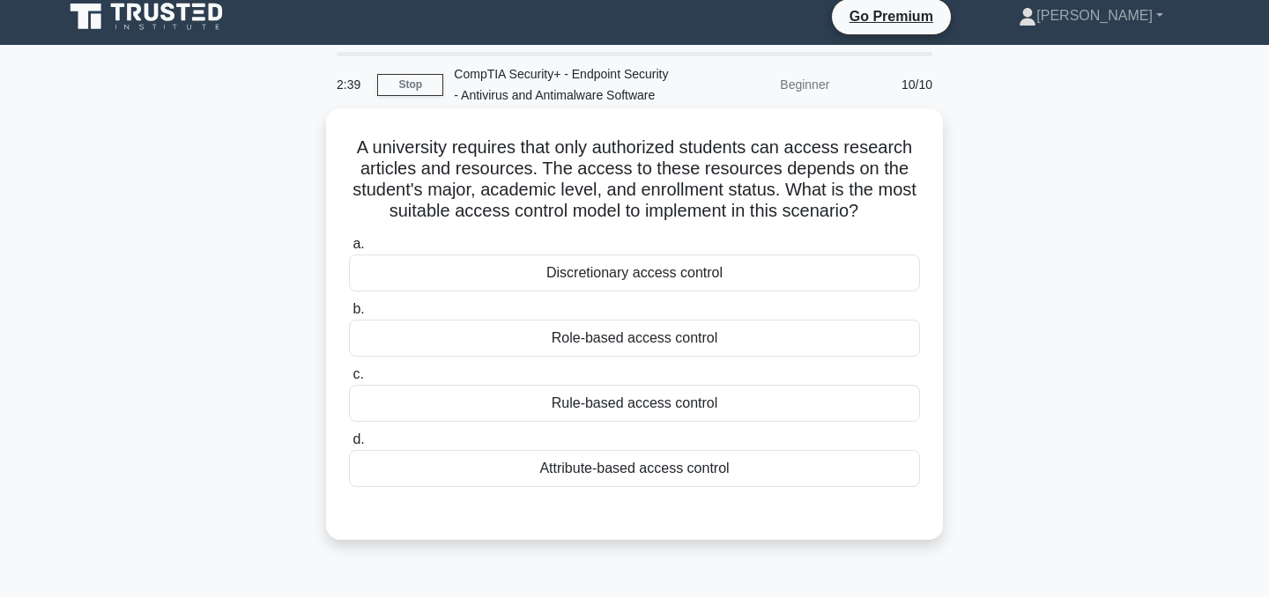
scroll to position [8, 0]
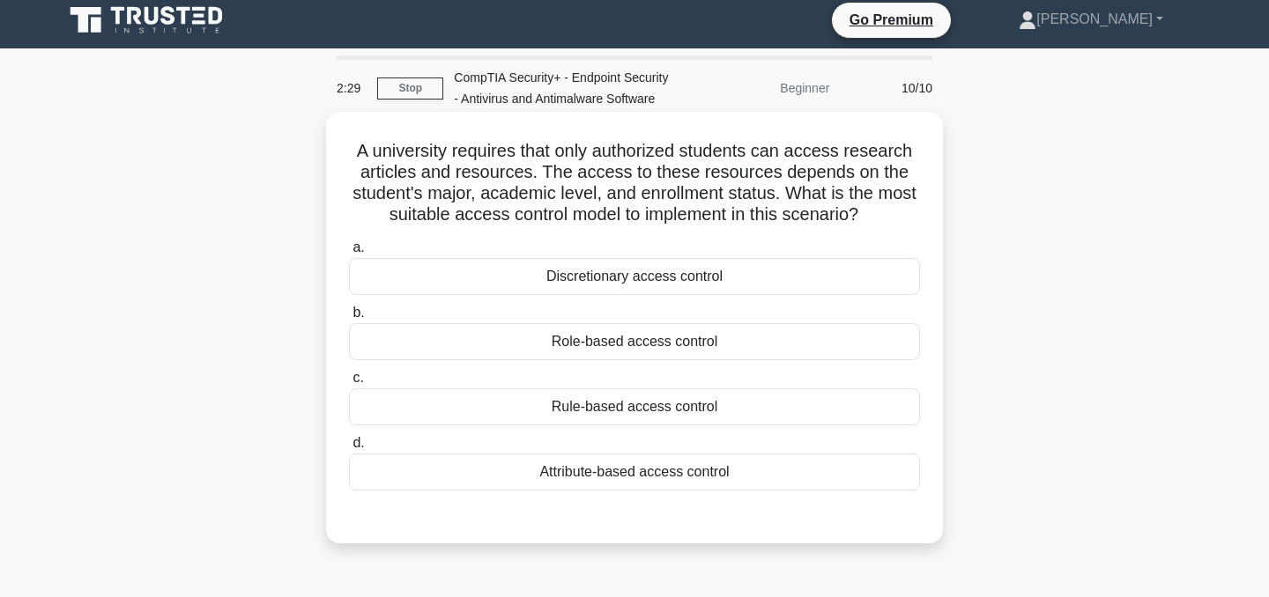
click at [597, 332] on div "Role-based access control" at bounding box center [634, 341] width 571 height 37
click at [349, 319] on input "b. Role-based access control" at bounding box center [349, 313] width 0 height 11
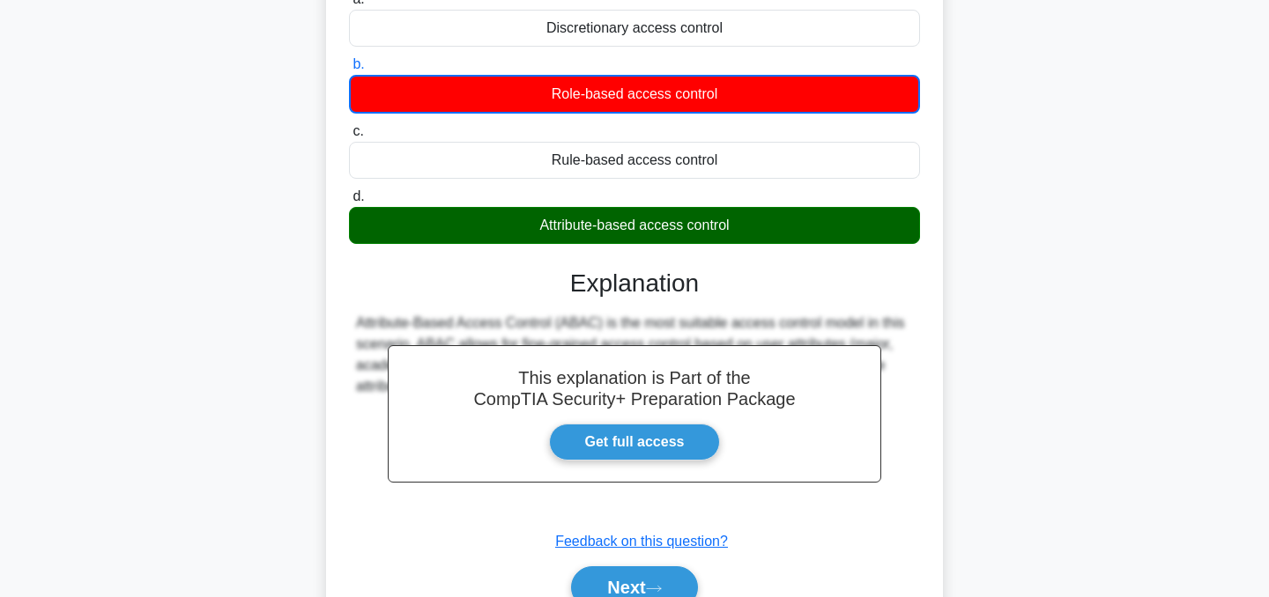
scroll to position [271, 0]
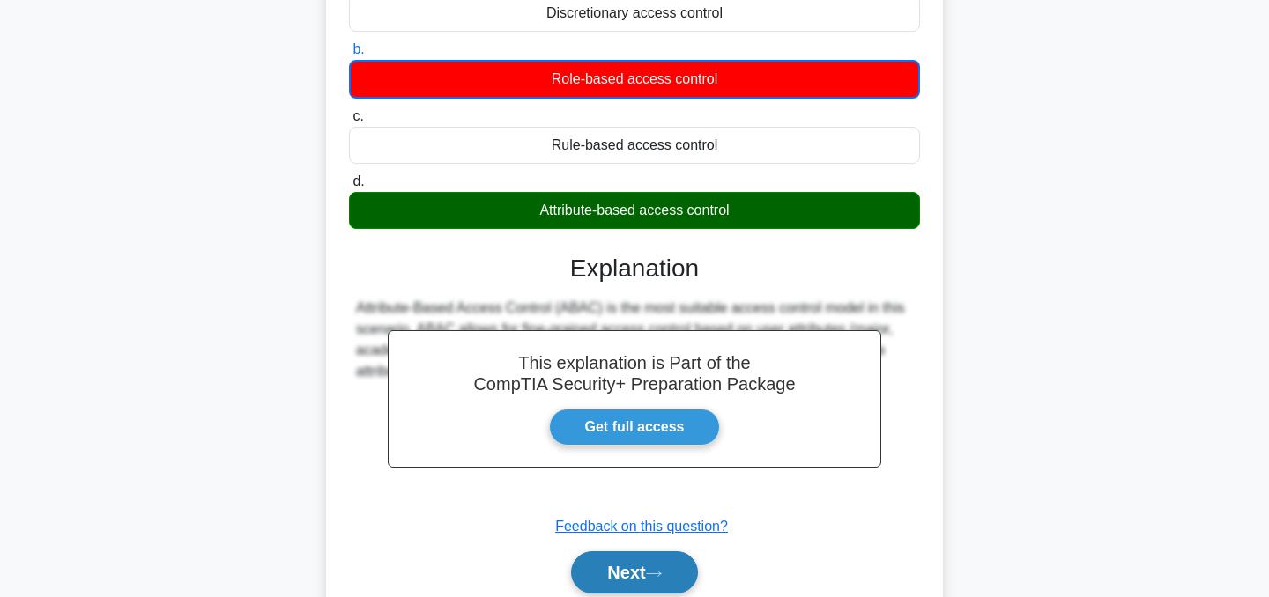
click at [620, 575] on button "Next" at bounding box center [634, 573] width 126 height 42
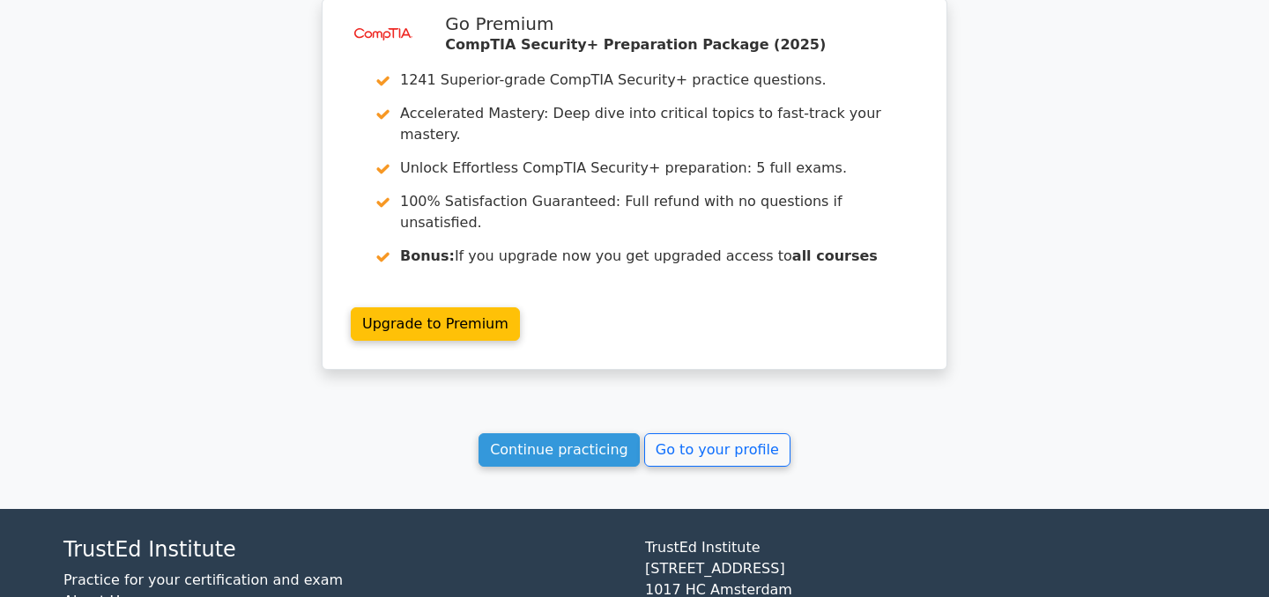
scroll to position [2697, 0]
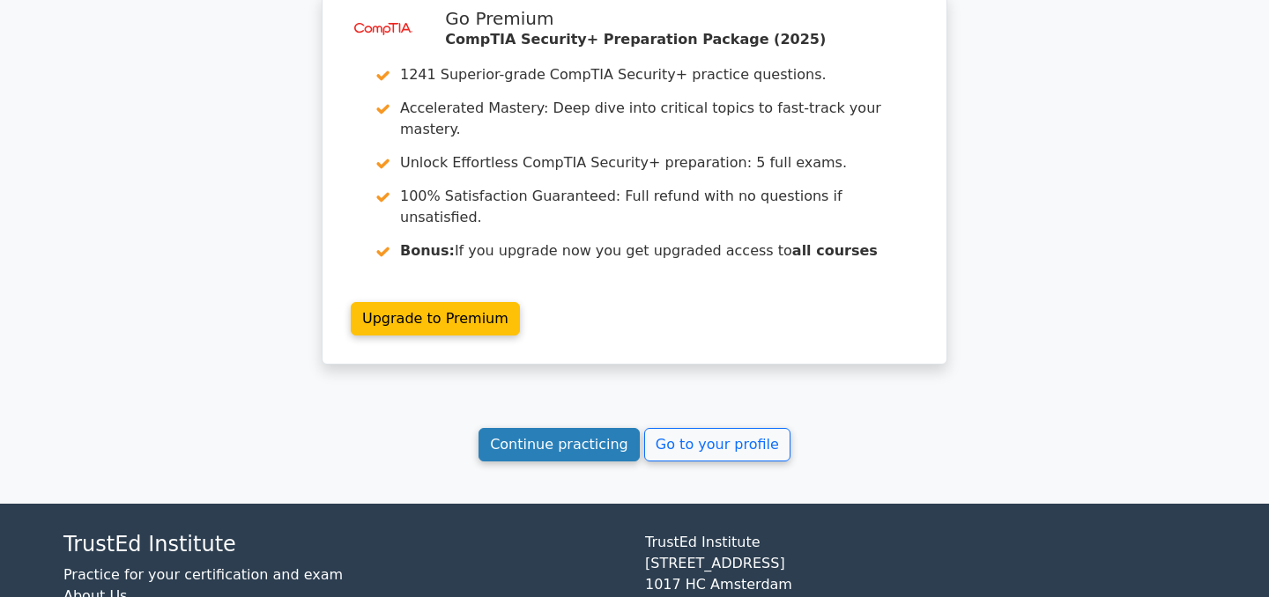
click at [598, 428] on link "Continue practicing" at bounding box center [559, 444] width 161 height 33
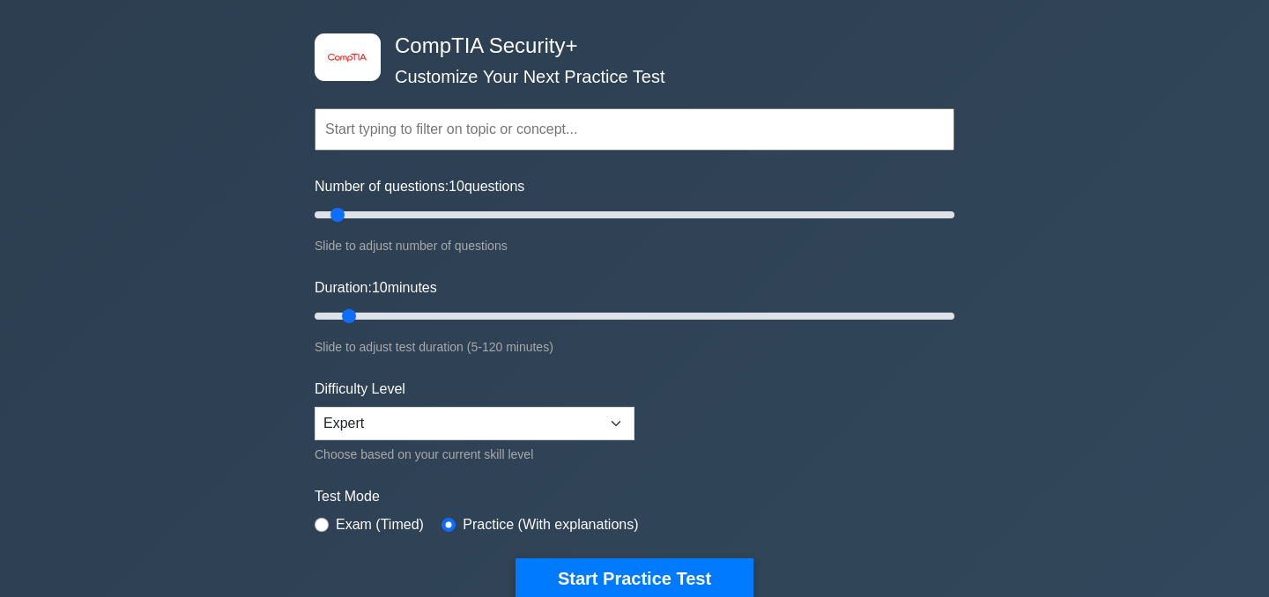
scroll to position [90, 0]
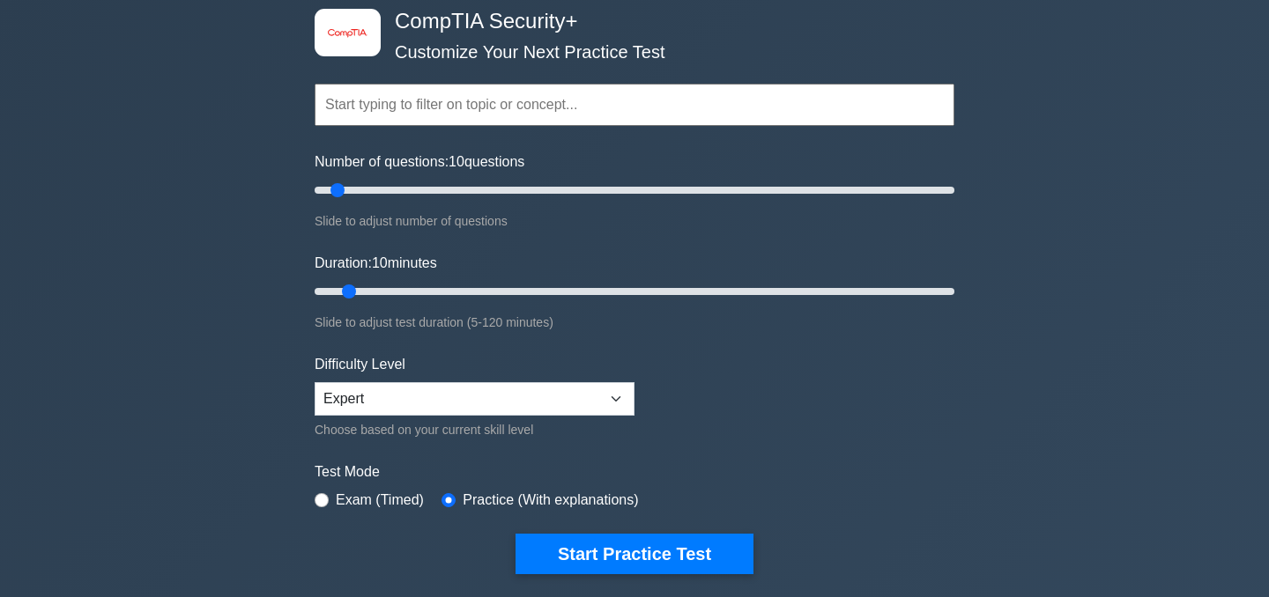
click at [449, 93] on input "text" at bounding box center [635, 105] width 640 height 42
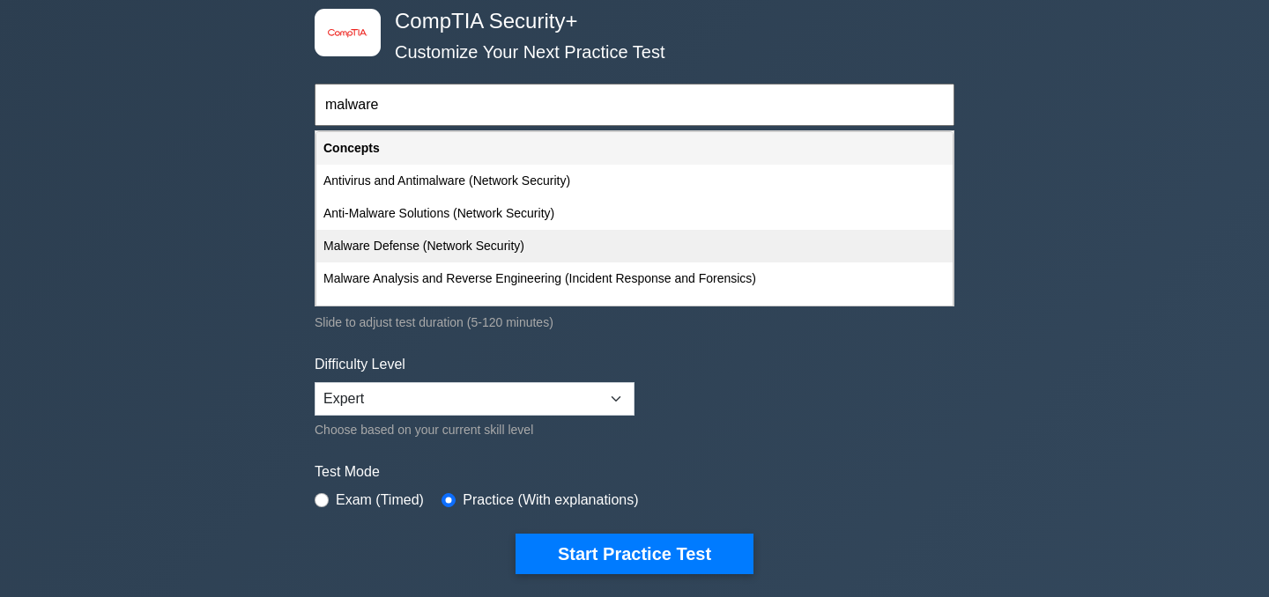
scroll to position [88, 0]
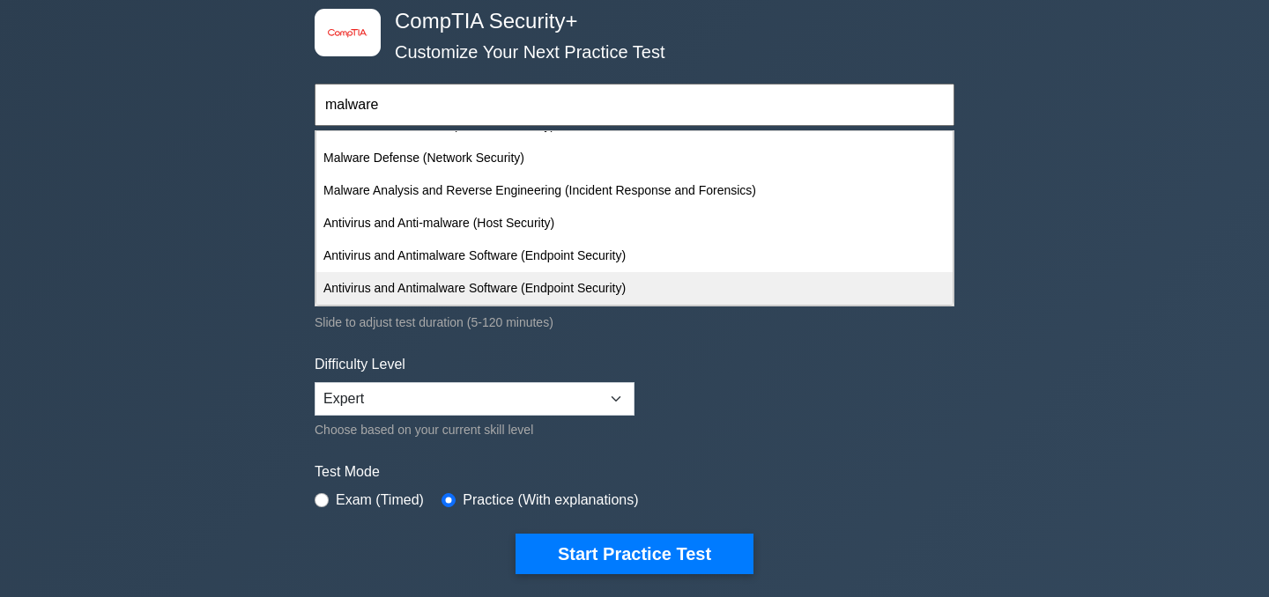
click at [418, 286] on div "Antivirus and Antimalware Software (Endpoint Security)" at bounding box center [634, 288] width 636 height 33
type input "Antivirus and Antimalware Software (Endpoint Security)"
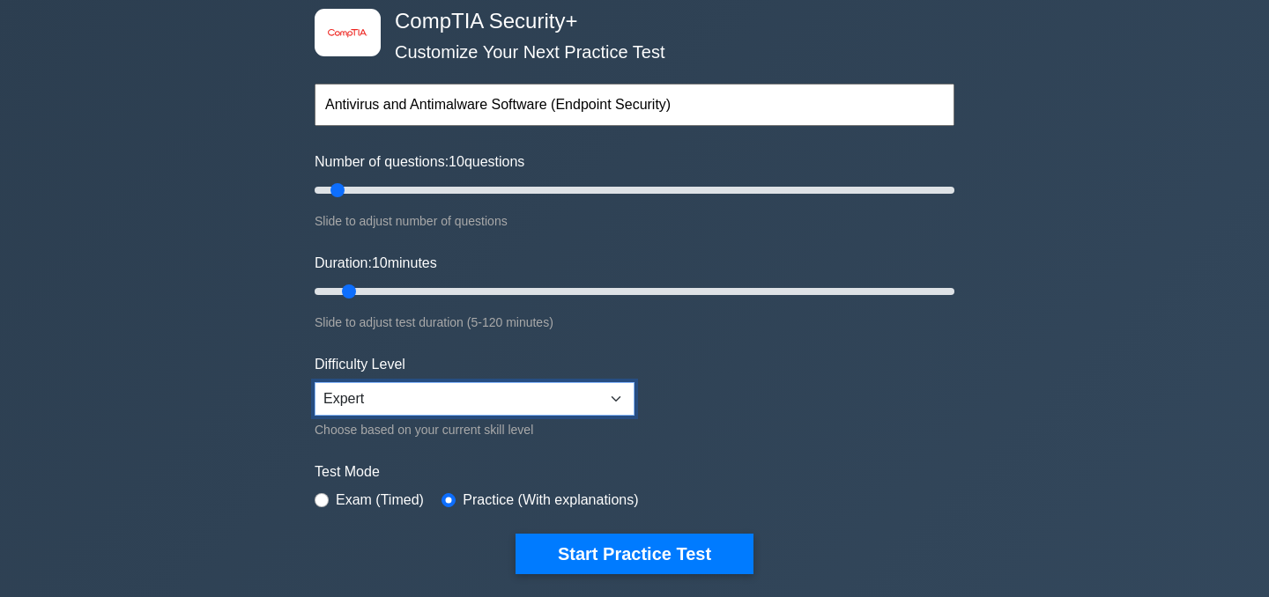
click at [407, 397] on select "Beginner Intermediate Expert" at bounding box center [475, 398] width 320 height 33
click at [315, 382] on select "Beginner Intermediate Expert" at bounding box center [475, 398] width 320 height 33
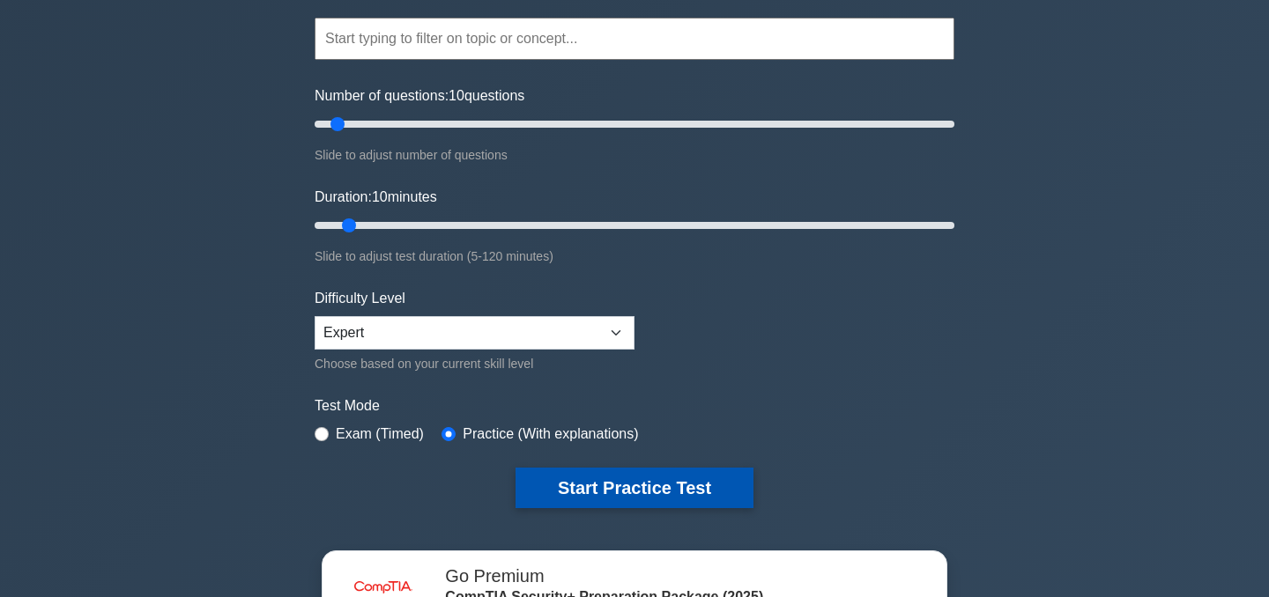
click at [571, 486] on button "Start Practice Test" at bounding box center [635, 488] width 238 height 41
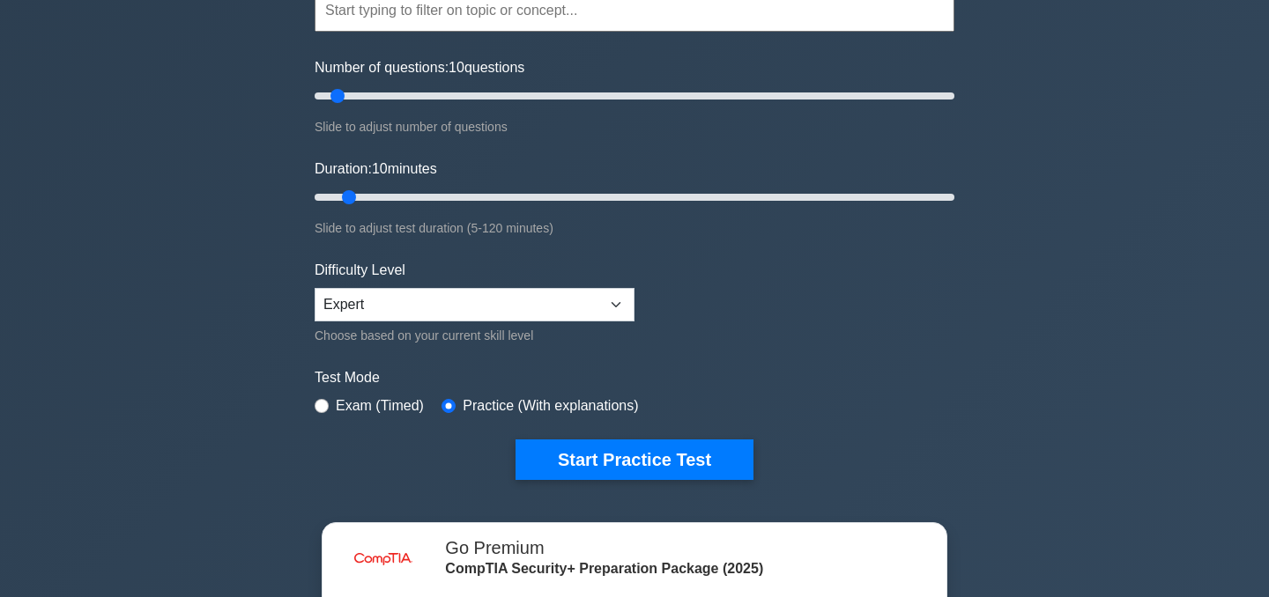
scroll to position [188, 0]
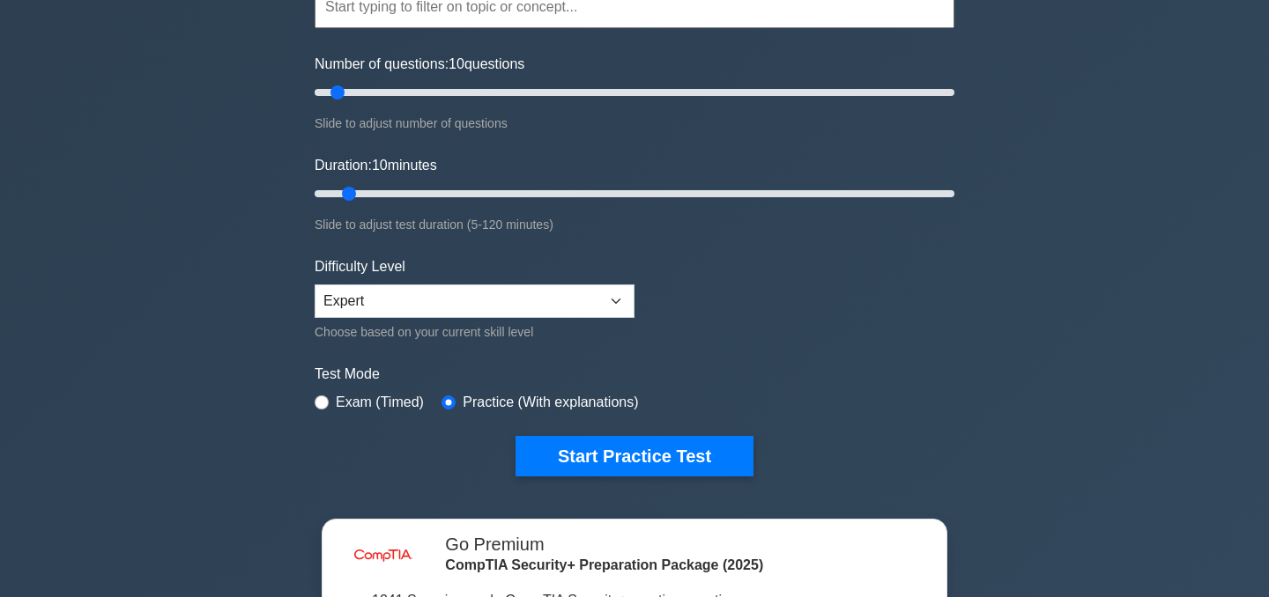
click at [346, 399] on label "Exam (Timed)" at bounding box center [380, 402] width 88 height 21
click at [328, 400] on input "radio" at bounding box center [322, 403] width 14 height 14
radio input "true"
click at [456, 405] on div "Practice (With explanations)" at bounding box center [539, 402] width 197 height 21
click at [453, 404] on input "radio" at bounding box center [448, 403] width 14 height 14
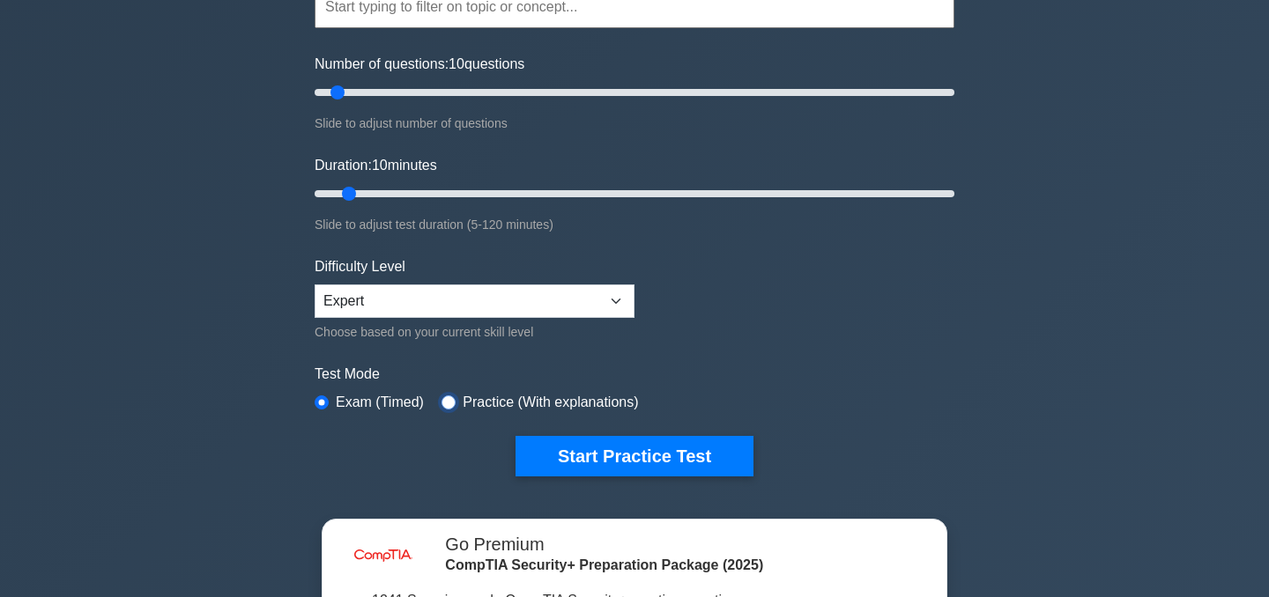
radio input "true"
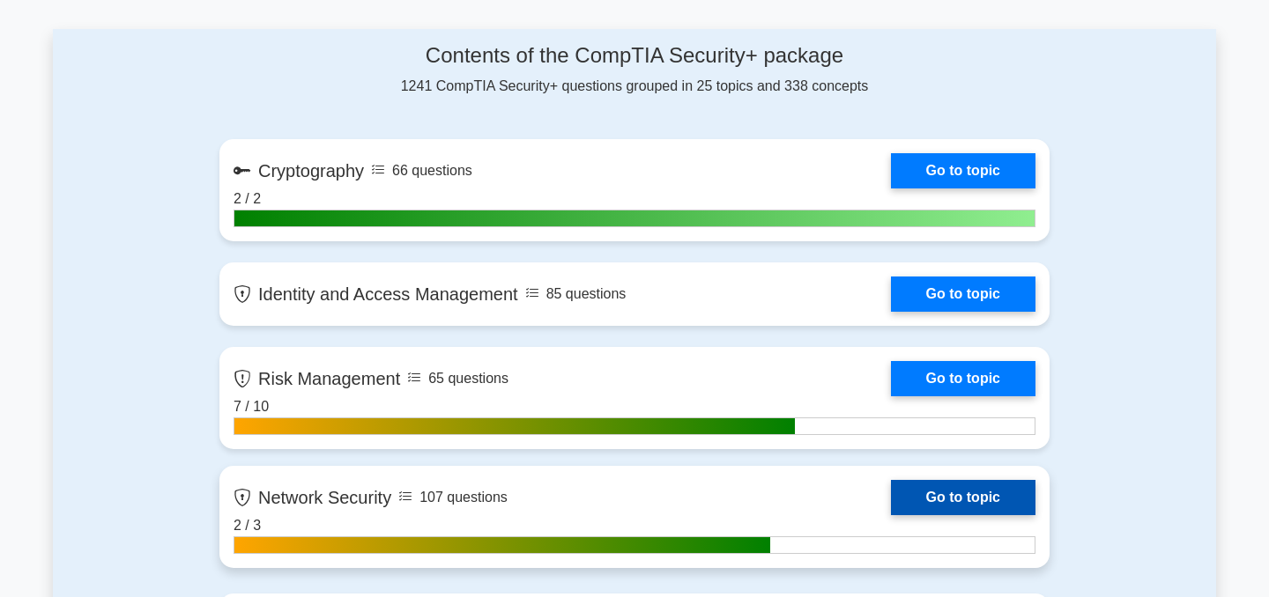
scroll to position [1070, 0]
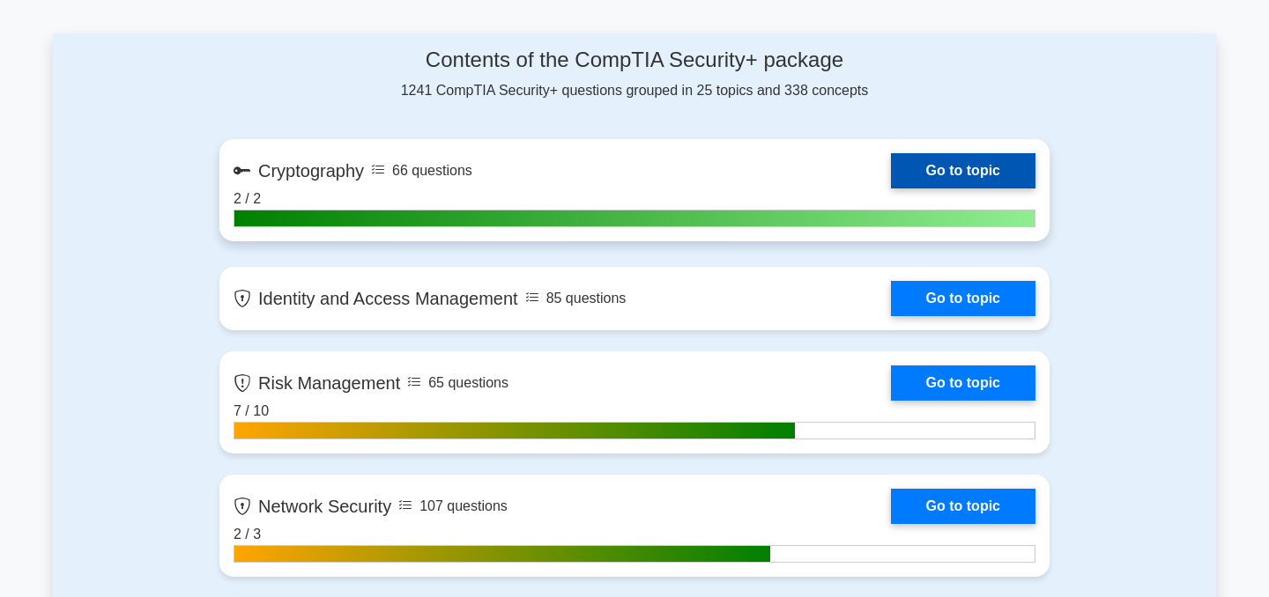
click at [914, 173] on link "Go to topic" at bounding box center [963, 170] width 145 height 35
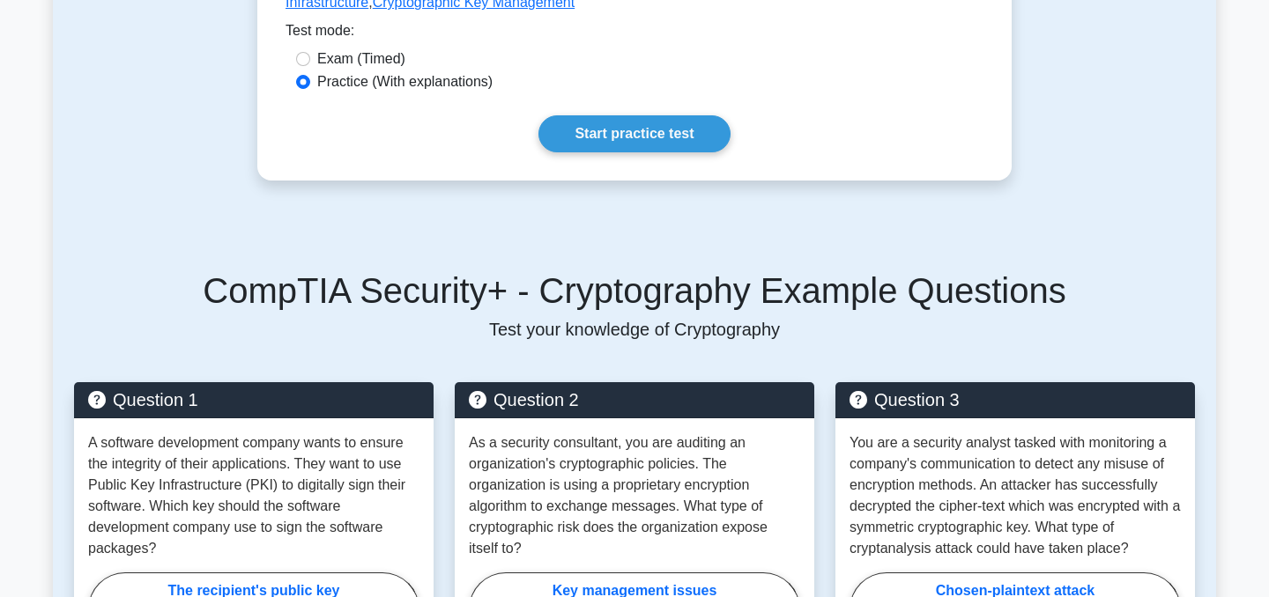
scroll to position [881, 0]
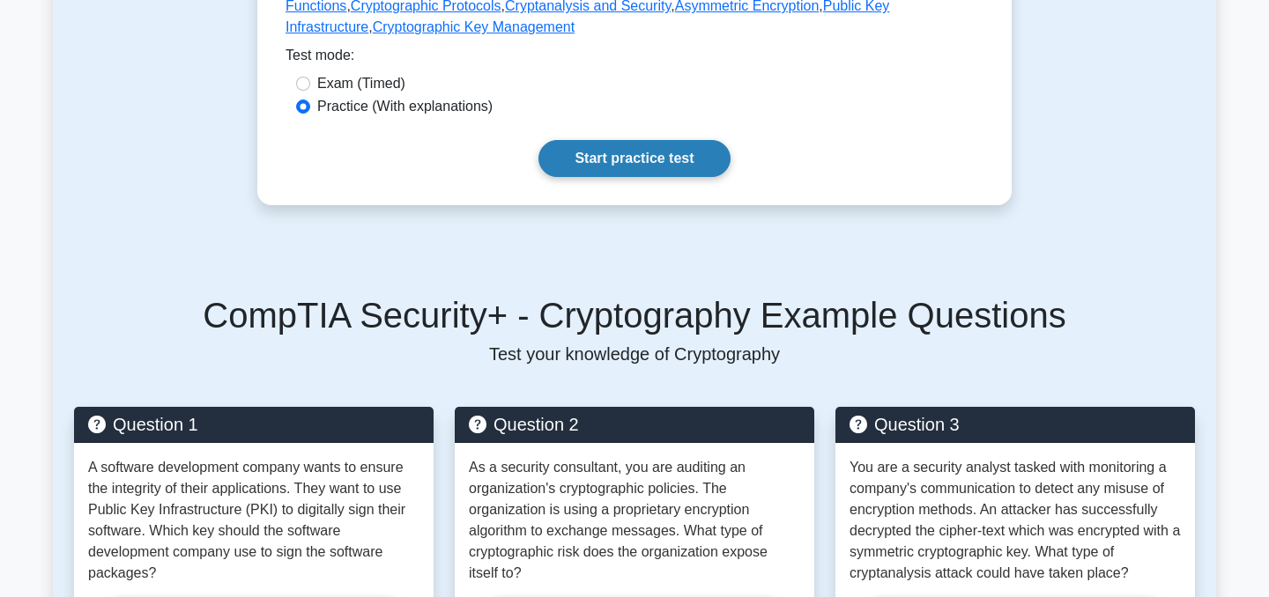
click at [659, 150] on link "Start practice test" at bounding box center [633, 158] width 191 height 37
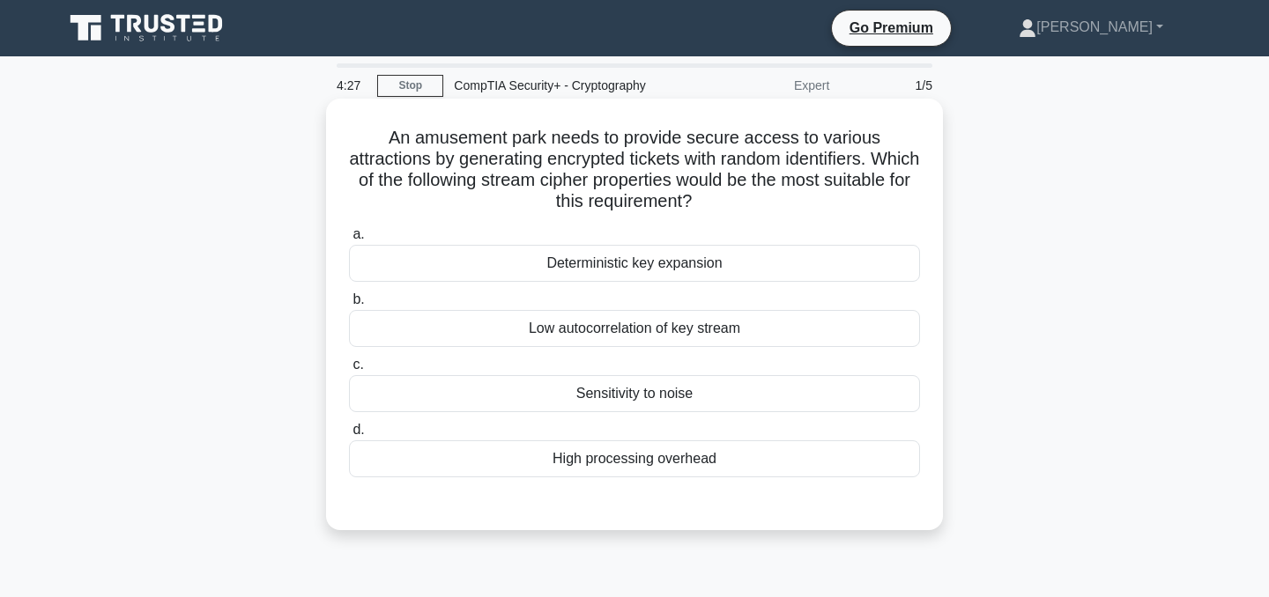
click at [634, 460] on div "High processing overhead" at bounding box center [634, 459] width 571 height 37
click at [349, 436] on input "d. High processing overhead" at bounding box center [349, 430] width 0 height 11
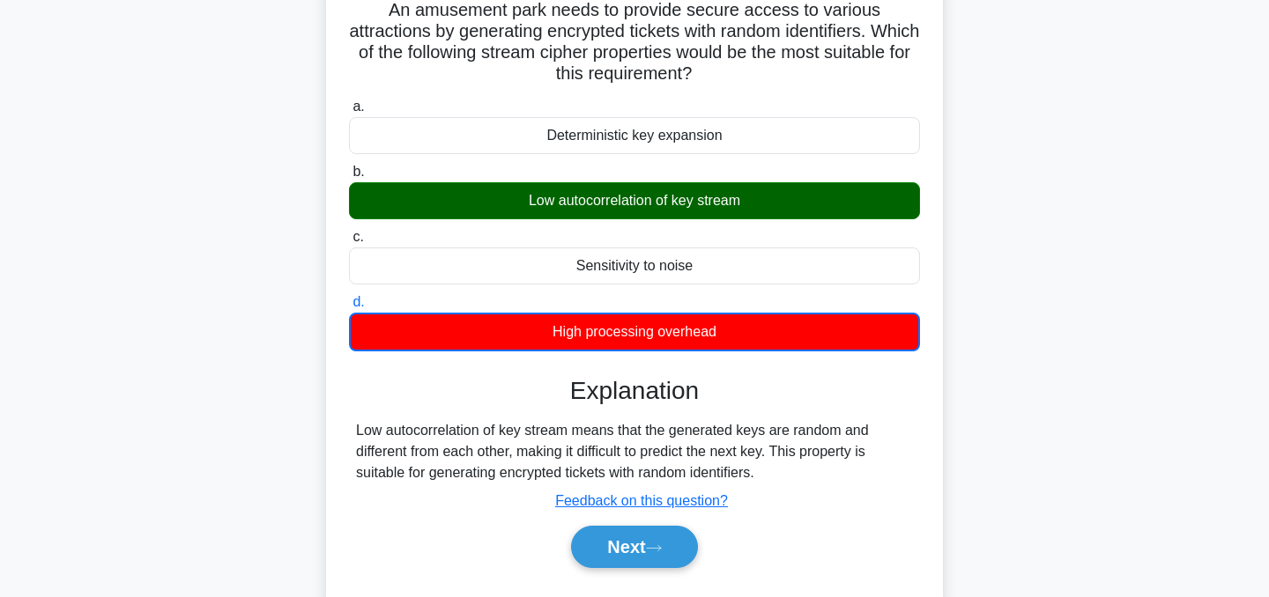
scroll to position [144, 0]
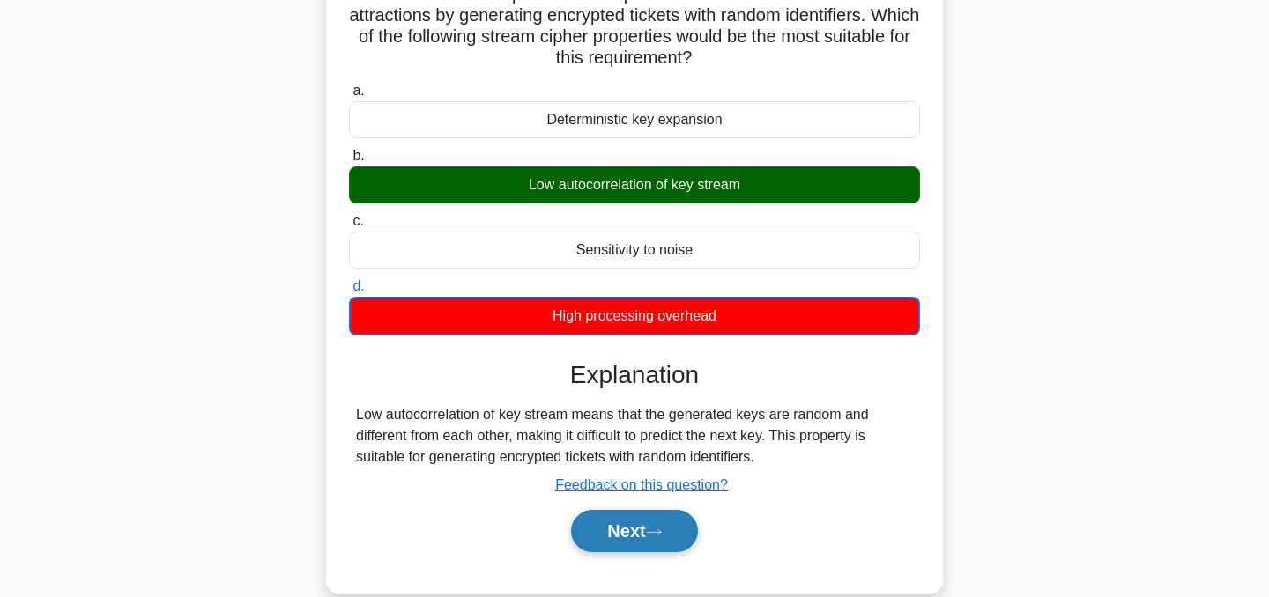
click at [625, 543] on button "Next" at bounding box center [634, 531] width 126 height 42
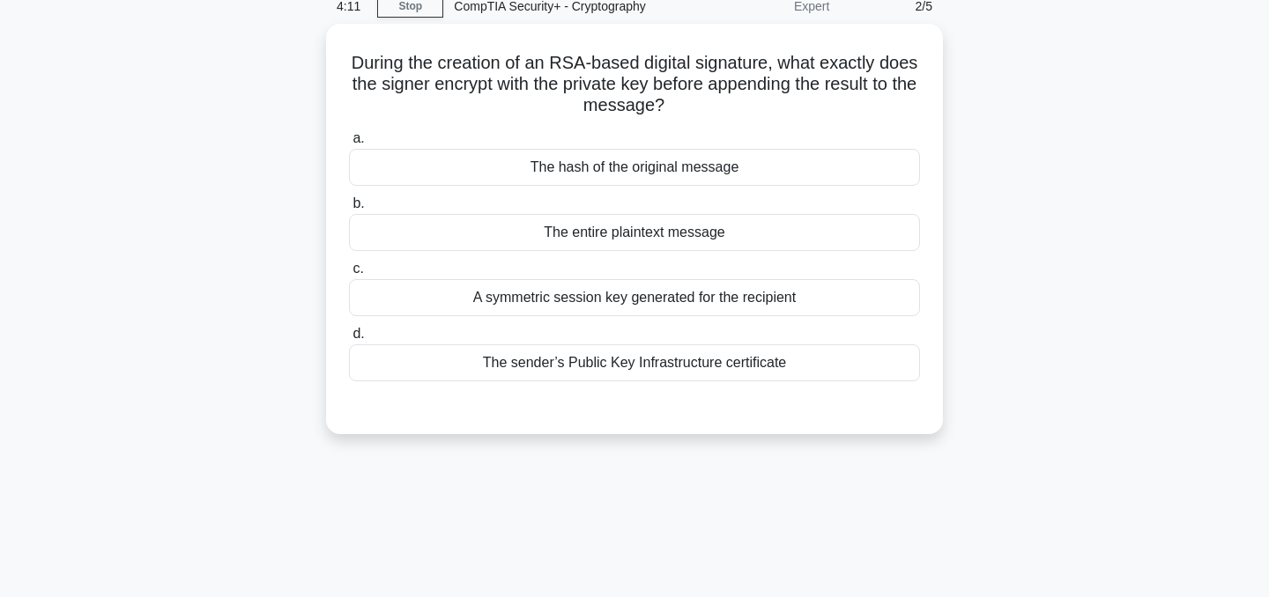
scroll to position [0, 0]
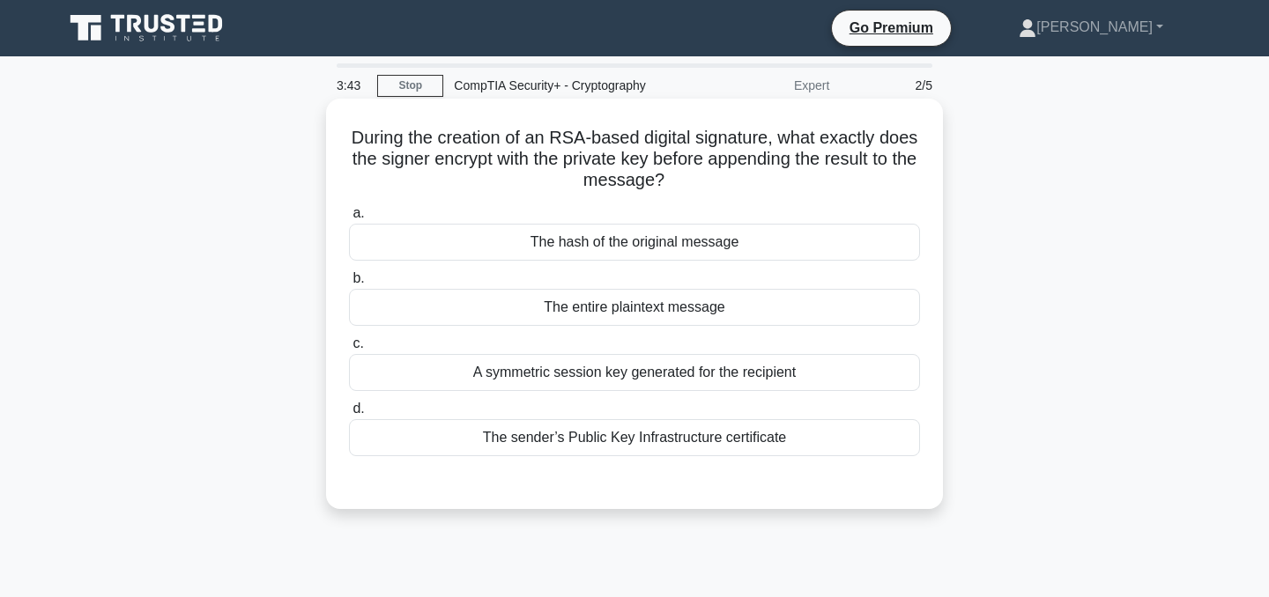
click at [630, 240] on div "The hash of the original message" at bounding box center [634, 242] width 571 height 37
click at [349, 219] on input "a. The hash of the original message" at bounding box center [349, 213] width 0 height 11
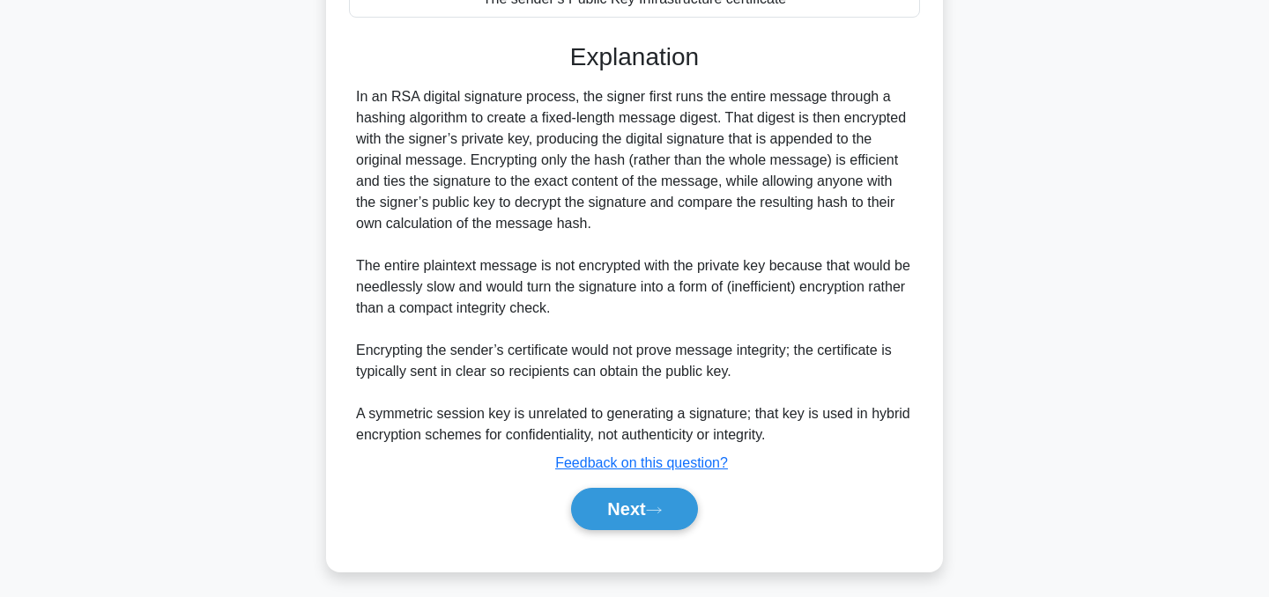
scroll to position [448, 0]
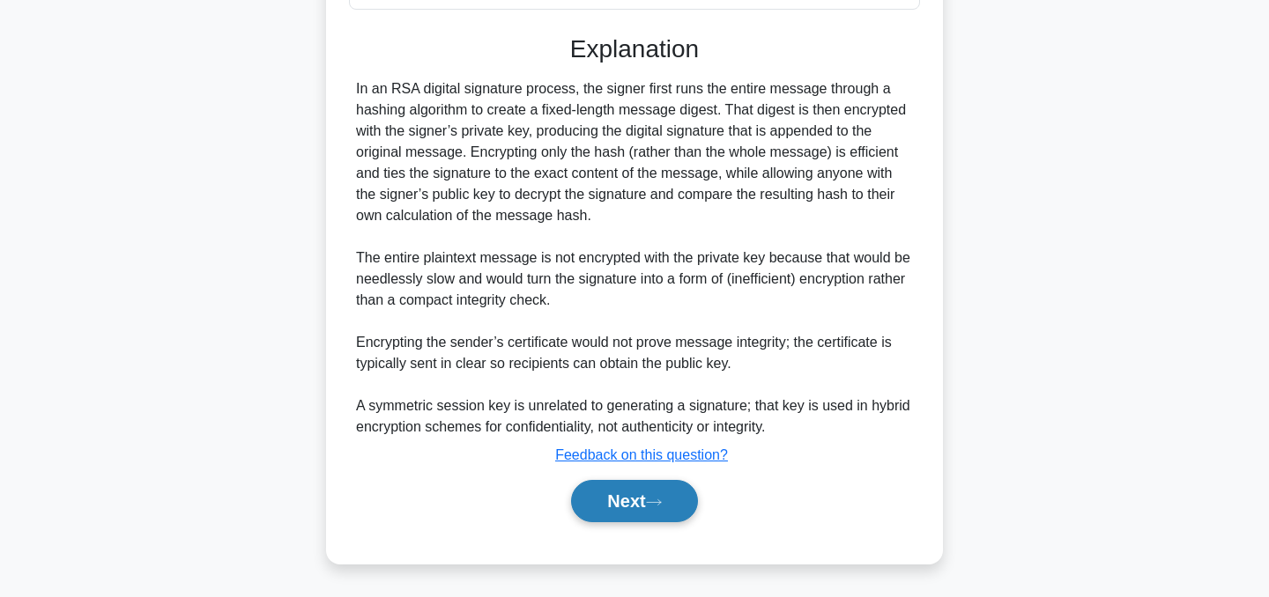
click at [647, 510] on button "Next" at bounding box center [634, 501] width 126 height 42
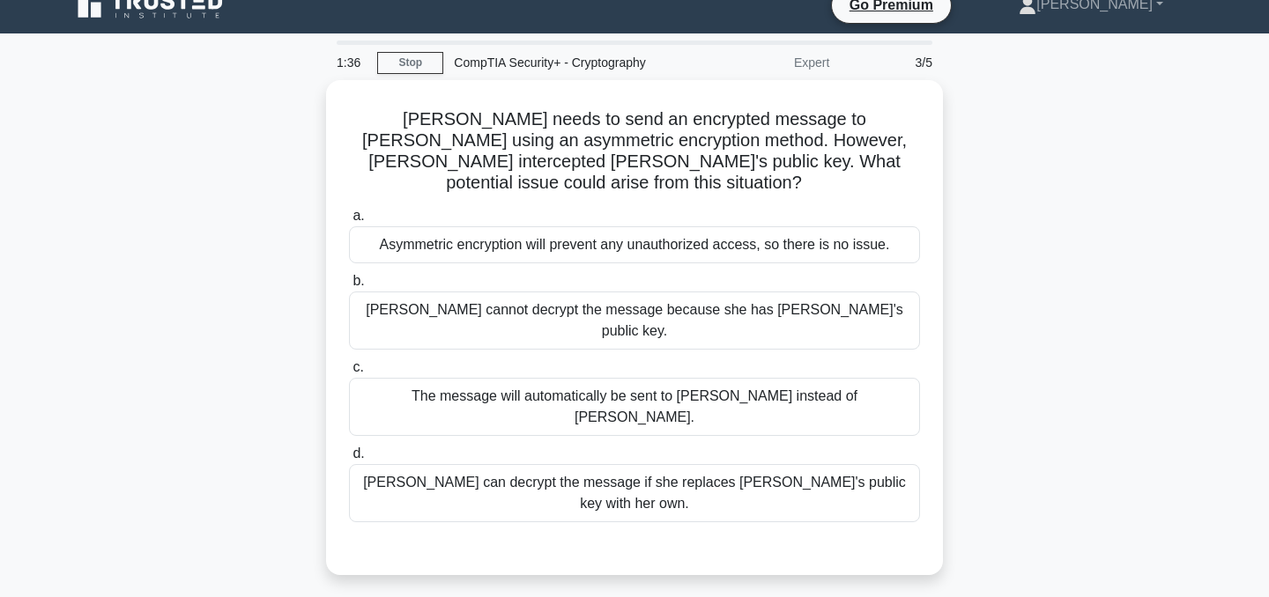
scroll to position [0, 0]
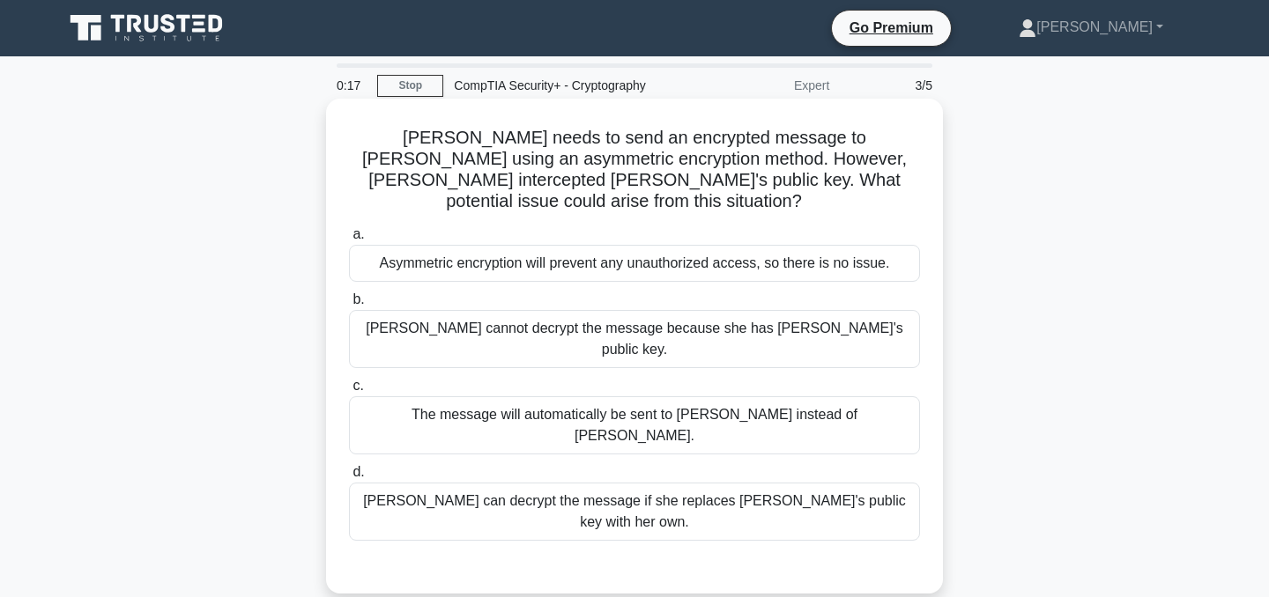
click at [680, 310] on div "Eve cannot decrypt the message because she has Bob's public key." at bounding box center [634, 339] width 571 height 58
click at [349, 306] on input "b. Eve cannot decrypt the message because she has Bob's public key." at bounding box center [349, 299] width 0 height 11
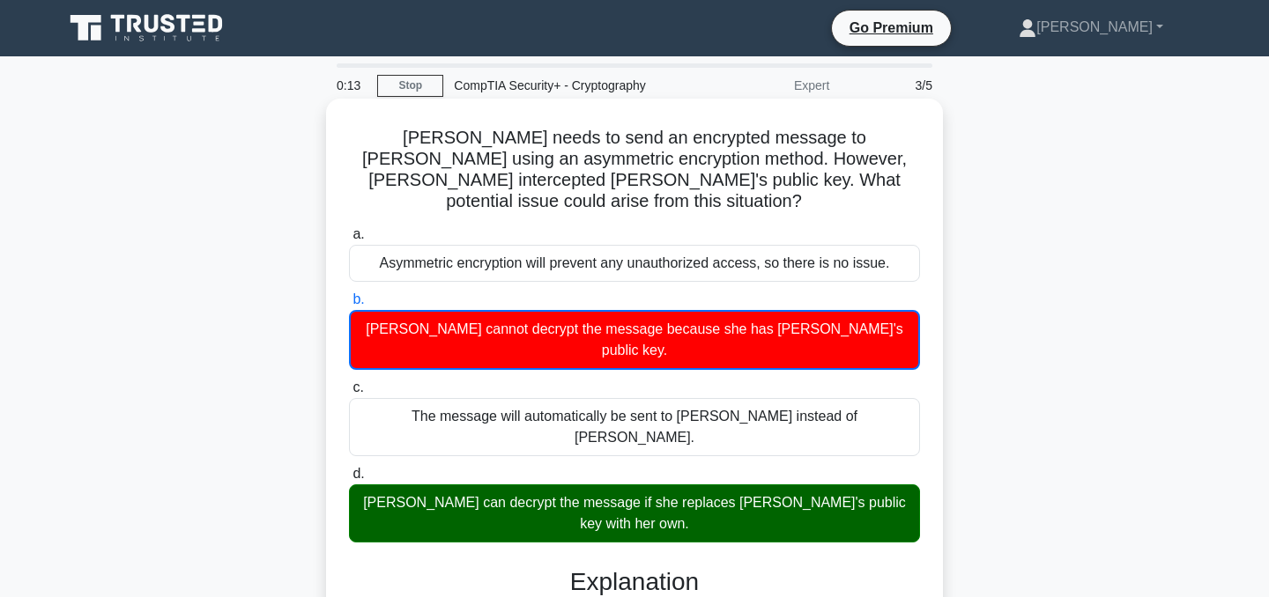
click at [664, 377] on label "c. The message will automatically be sent to Eve instead of Bob." at bounding box center [634, 416] width 571 height 79
click at [349, 382] on input "c. The message will automatically be sent to Eve instead of Bob." at bounding box center [349, 387] width 0 height 11
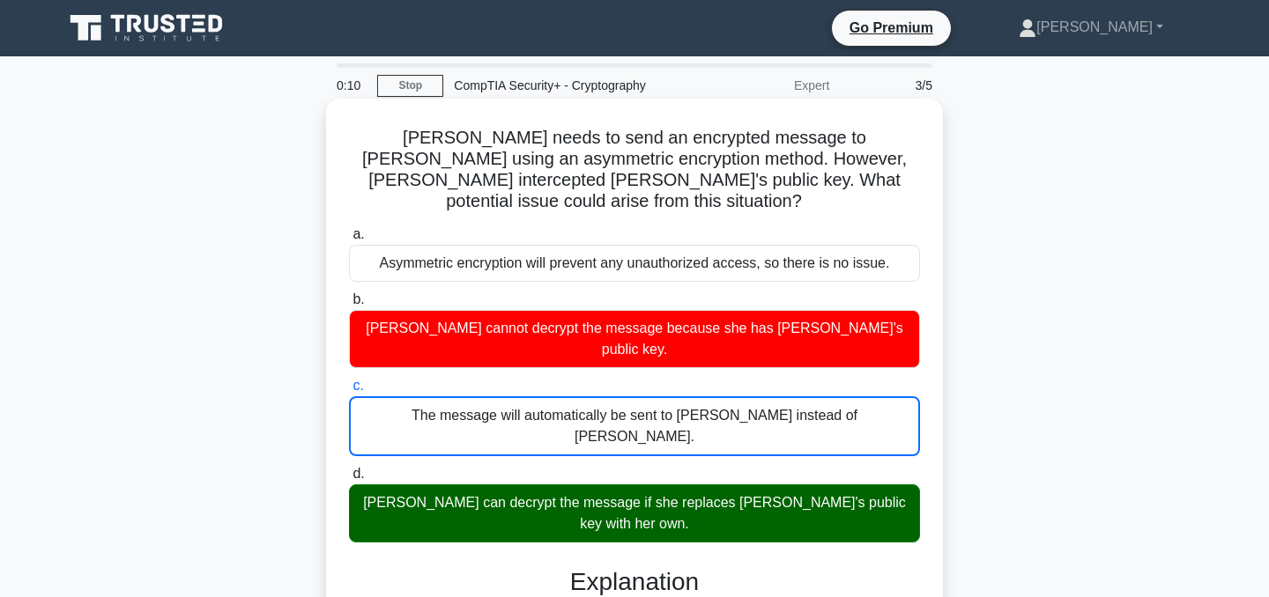
click at [942, 359] on div "Alice needs to send an encrypted message to Bob using an asymmetric encryption …" at bounding box center [634, 524] width 617 height 850
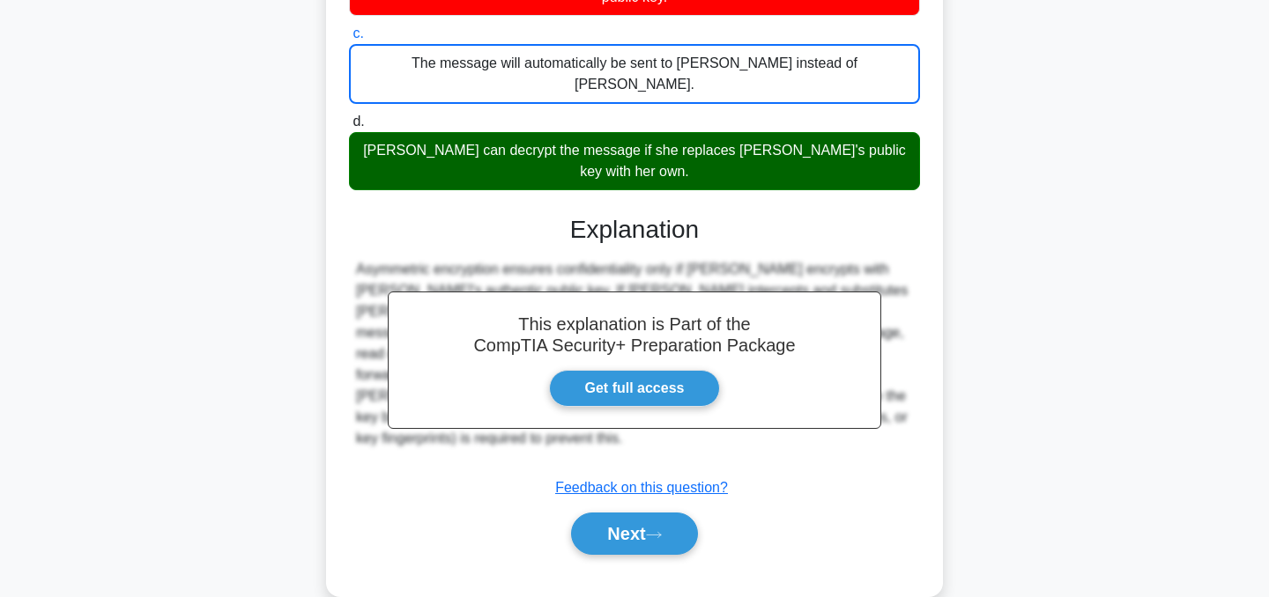
scroll to position [354, 0]
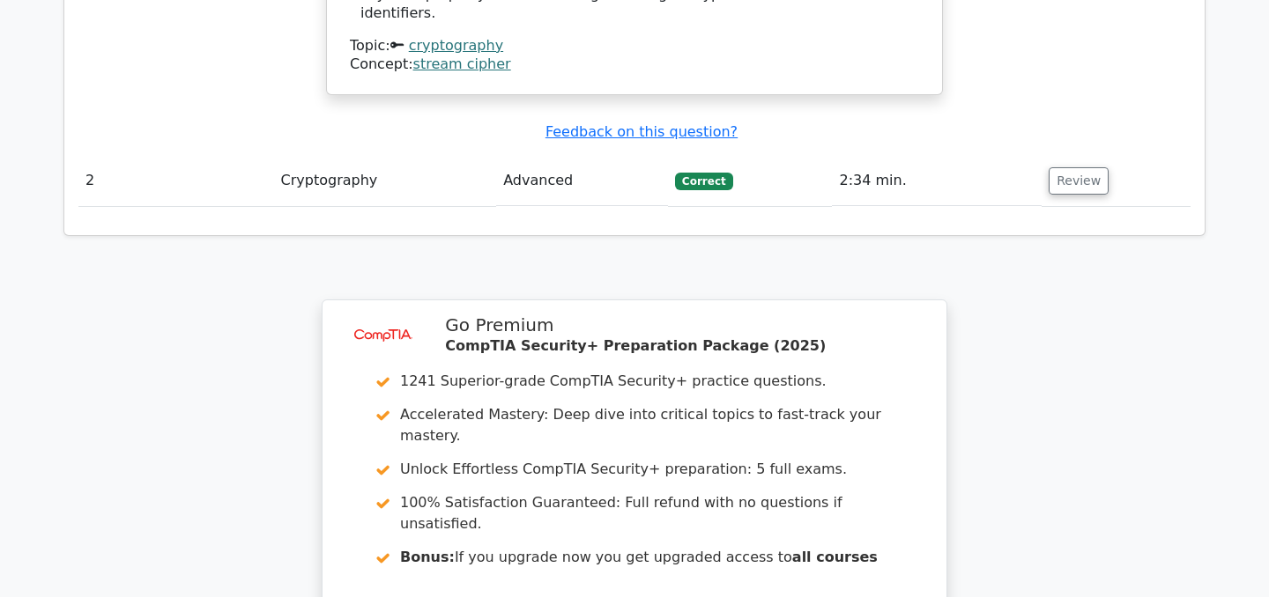
scroll to position [2142, 0]
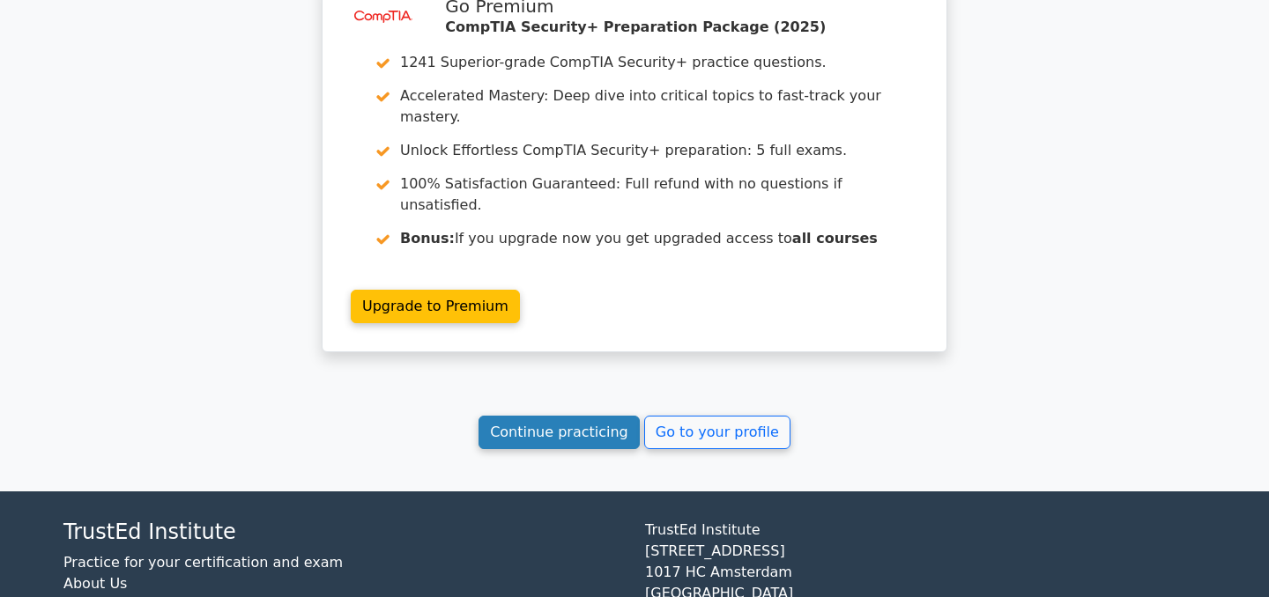
click at [557, 416] on link "Continue practicing" at bounding box center [559, 432] width 161 height 33
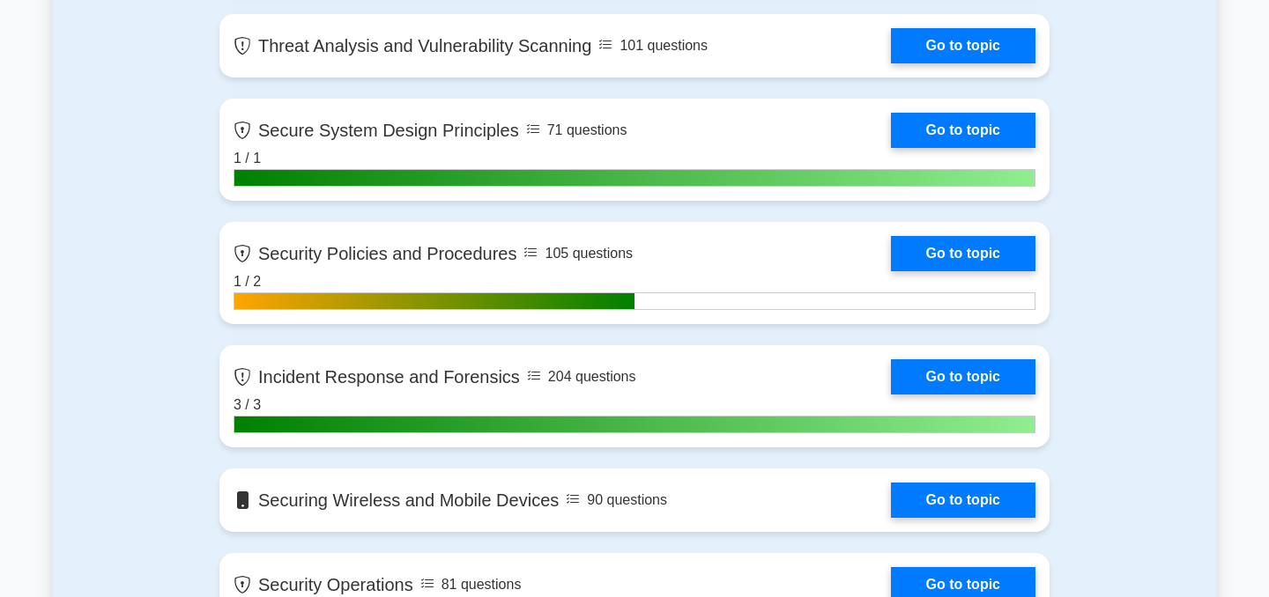
scroll to position [1778, 0]
